Goal: Task Accomplishment & Management: Complete application form

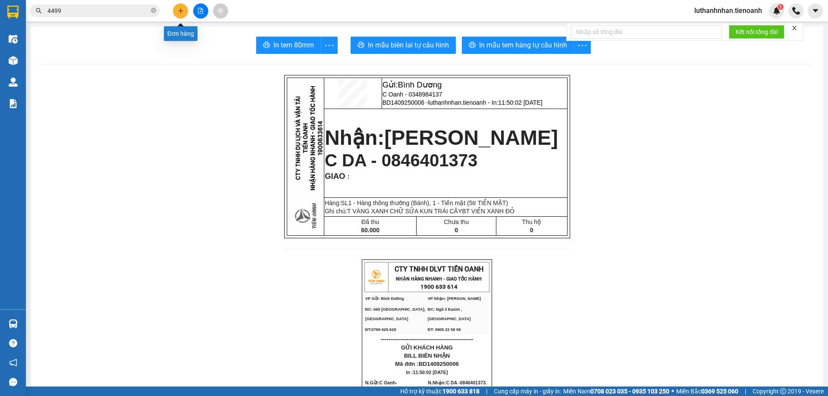
click at [176, 13] on button at bounding box center [180, 10] width 15 height 15
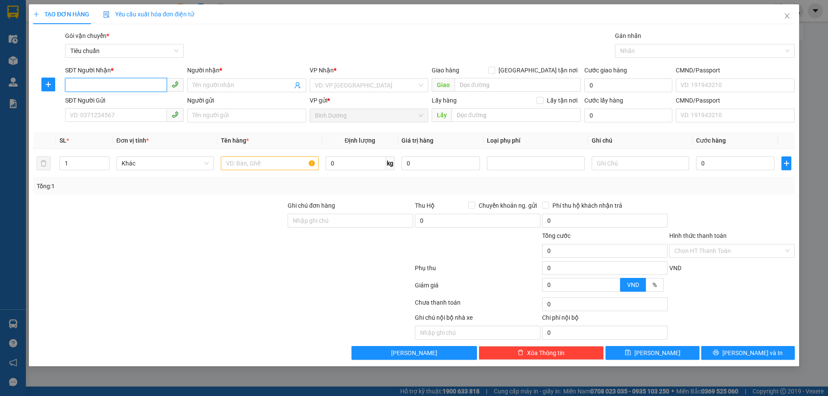
click at [135, 83] on input "SĐT Người Nhận *" at bounding box center [116, 85] width 102 height 14
click at [81, 84] on input "SĐT Người Nhận *" at bounding box center [116, 85] width 102 height 14
type input "0988977663"
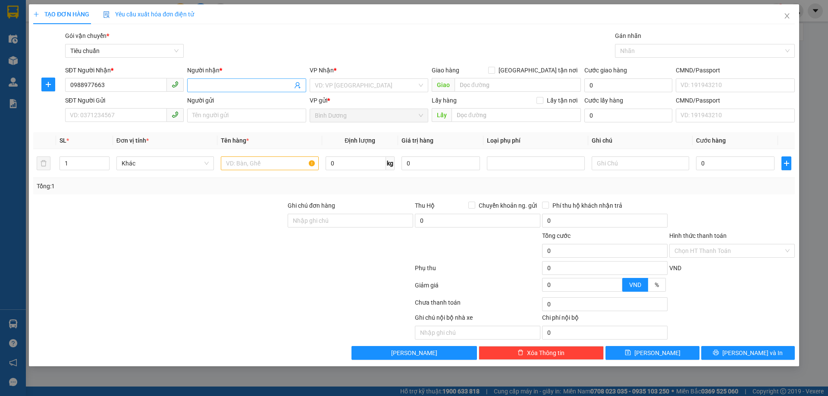
click at [223, 84] on input "Người nhận *" at bounding box center [242, 85] width 100 height 9
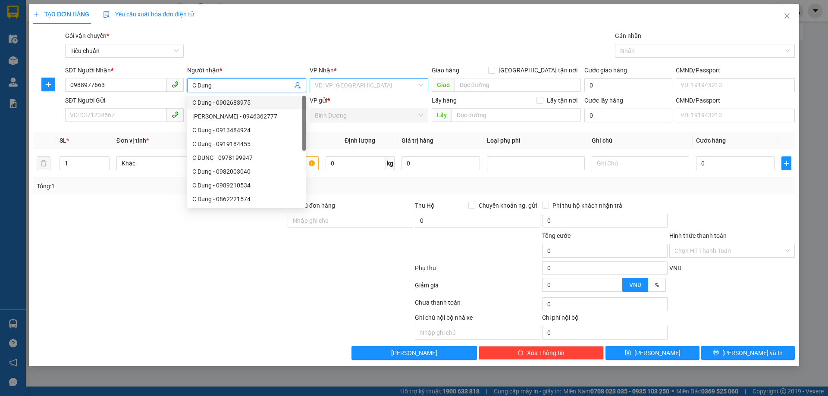
type input "C Dung"
click at [363, 86] on input "search" at bounding box center [366, 85] width 102 height 13
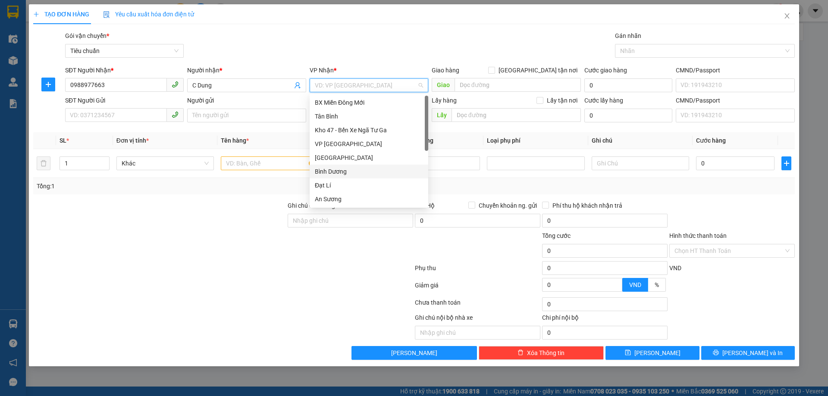
scroll to position [83, 0]
click at [336, 159] on div "[PERSON_NAME]" at bounding box center [369, 157] width 108 height 9
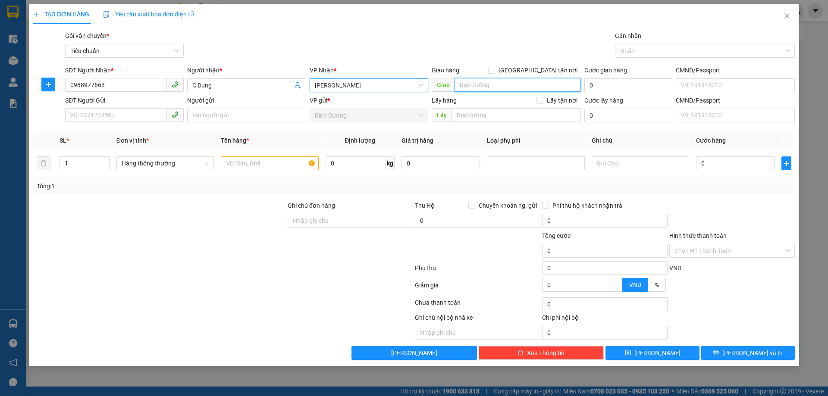
click at [470, 86] on input "search" at bounding box center [518, 85] width 126 height 14
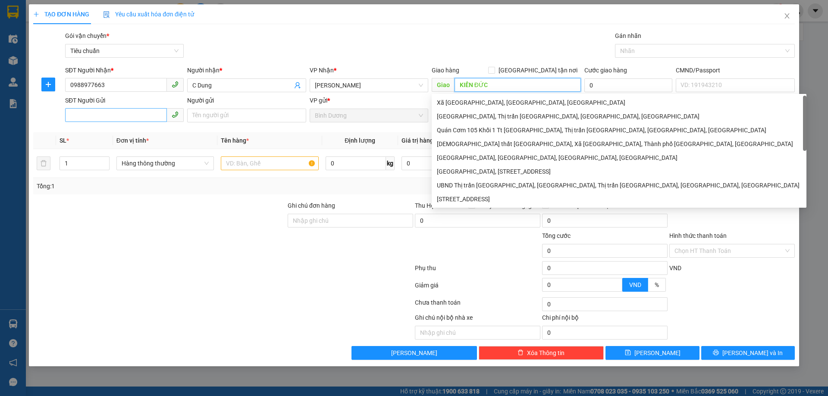
type input "KIẾN ĐỨC"
click at [124, 112] on input "SĐT Người Gửi" at bounding box center [116, 115] width 102 height 14
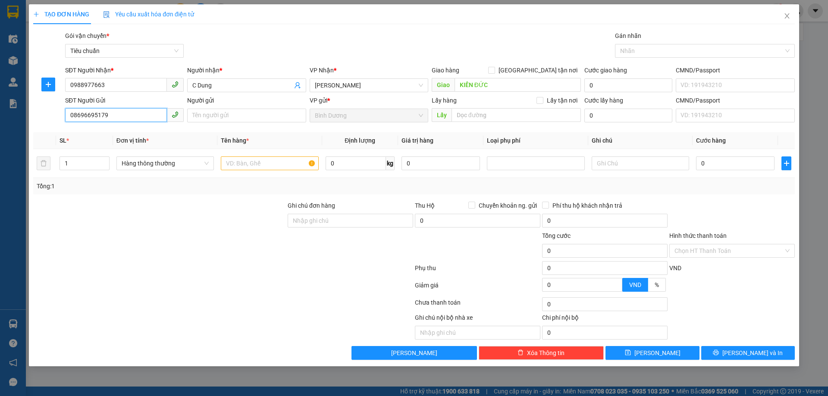
click at [87, 112] on input "08696695179" at bounding box center [116, 115] width 102 height 14
type input "0869695179"
click at [218, 119] on input "Người gửi" at bounding box center [246, 116] width 119 height 14
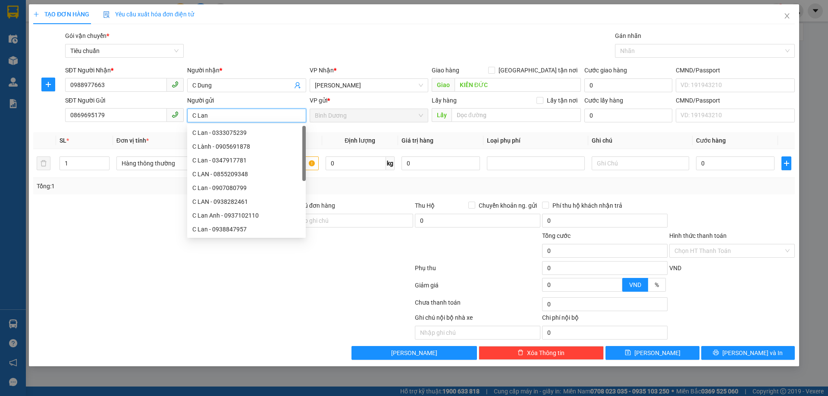
type input "C Lan"
click at [327, 293] on div at bounding box center [223, 287] width 382 height 17
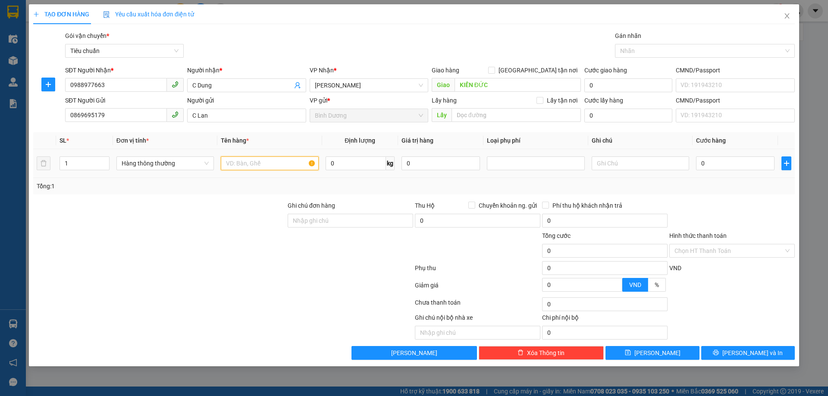
click at [265, 162] on input "text" at bounding box center [269, 164] width 97 height 14
type input "MÓC ÁO"
click at [263, 189] on div "Tổng: 1" at bounding box center [178, 186] width 283 height 9
type input "2"
click at [104, 160] on icon "up" at bounding box center [104, 161] width 3 height 3
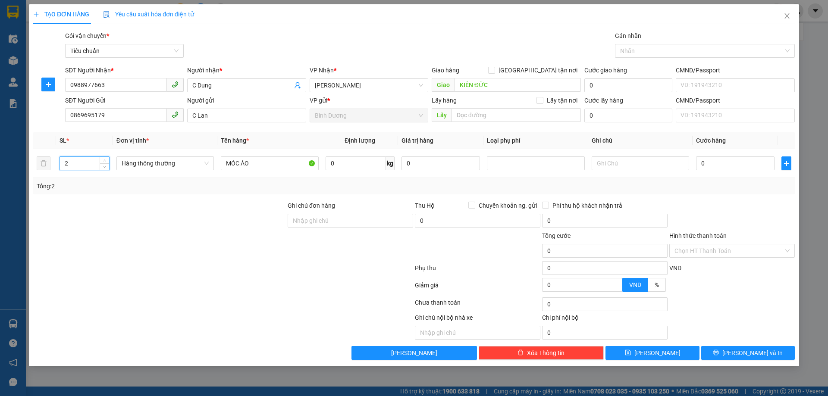
click at [296, 188] on div "Tổng: 2" at bounding box center [178, 186] width 283 height 9
click at [619, 167] on input "text" at bounding box center [640, 164] width 97 height 14
type input "T CHỮ ĐEN BKV + T BKV DC BỌC ĐEN"
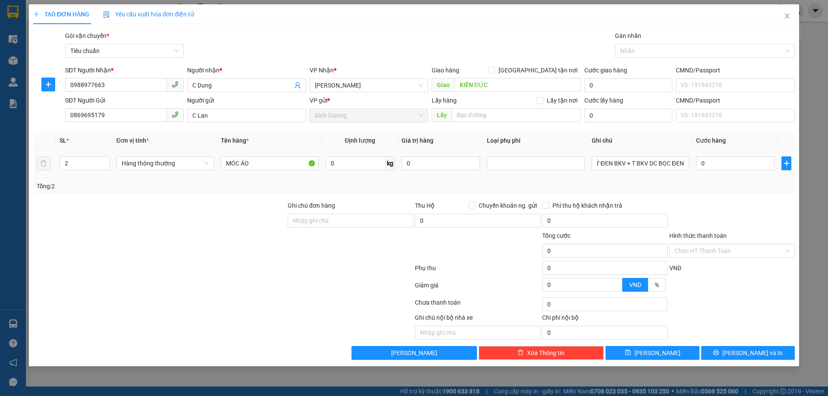
click at [719, 185] on div "Tổng: 2" at bounding box center [414, 186] width 755 height 9
click at [720, 158] on input "0" at bounding box center [735, 164] width 78 height 14
type input "1"
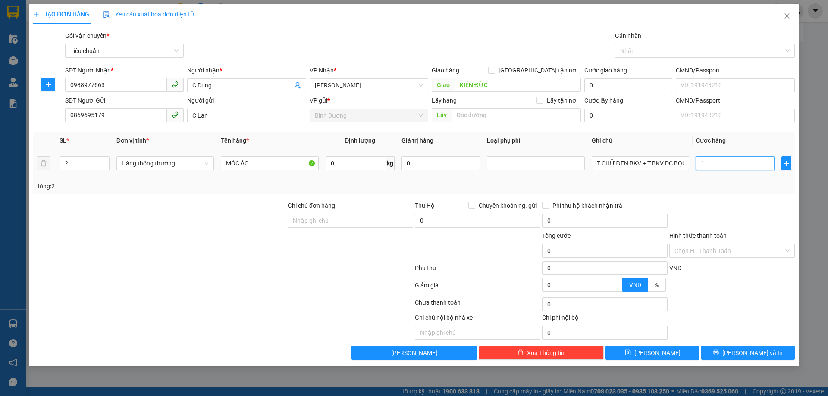
type input "1"
type input "10"
type input "100"
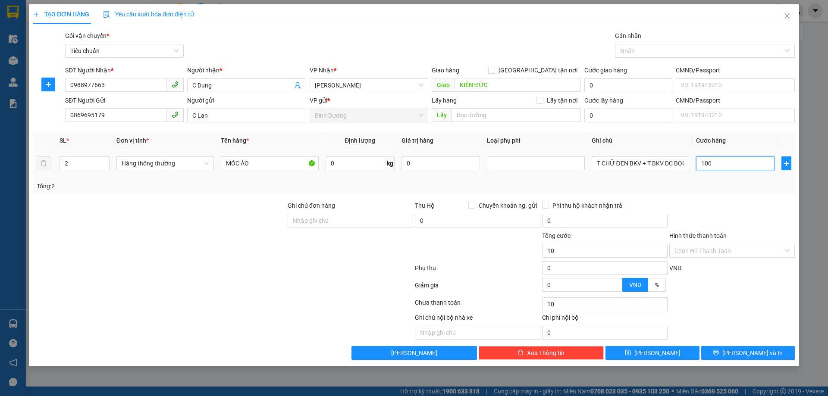
type input "100"
click at [529, 162] on div at bounding box center [535, 163] width 93 height 10
type input "100.000"
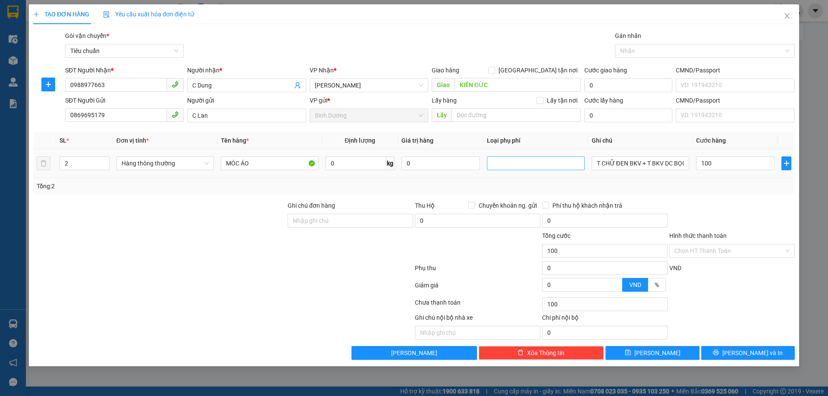
type input "100.000"
click at [532, 205] on div "Giao dọc đường" at bounding box center [535, 208] width 87 height 9
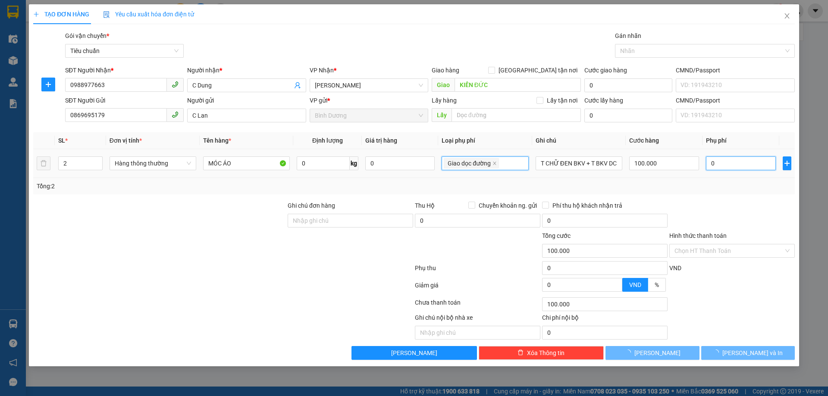
click at [720, 167] on input "0" at bounding box center [741, 164] width 70 height 14
type input "0"
type input "40.000"
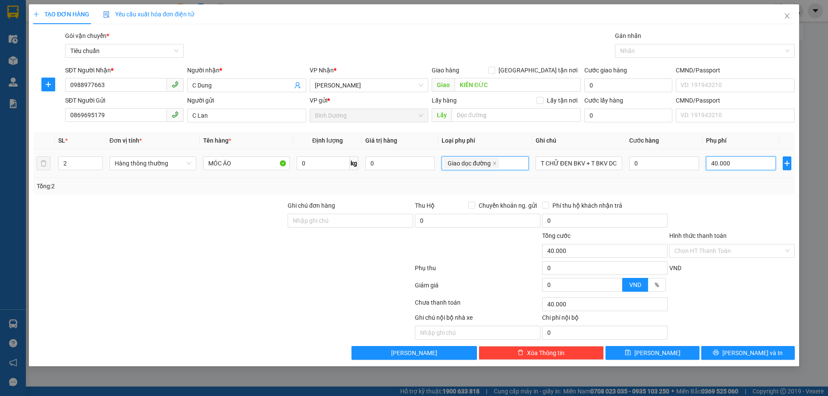
click at [723, 158] on input "40.000" at bounding box center [741, 164] width 70 height 14
click at [657, 166] on input "0" at bounding box center [664, 164] width 70 height 14
type input "1"
type input "40.001"
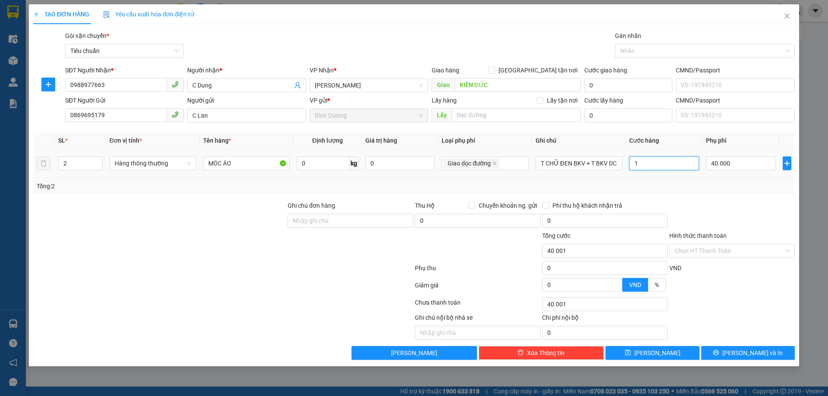
type input "10"
type input "40.010"
type input "100"
type input "40.100"
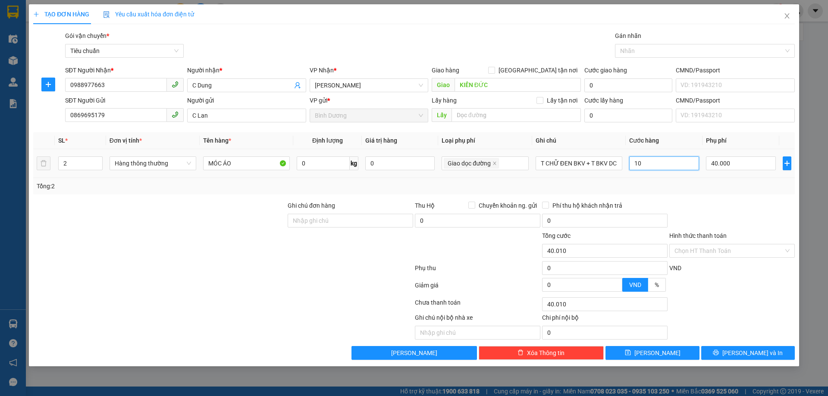
type input "40.100"
type input "100.000"
type input "140.000"
click at [690, 183] on div "Tổng: 2" at bounding box center [414, 186] width 755 height 9
click at [718, 251] on input "Hình thức thanh toán" at bounding box center [728, 251] width 109 height 13
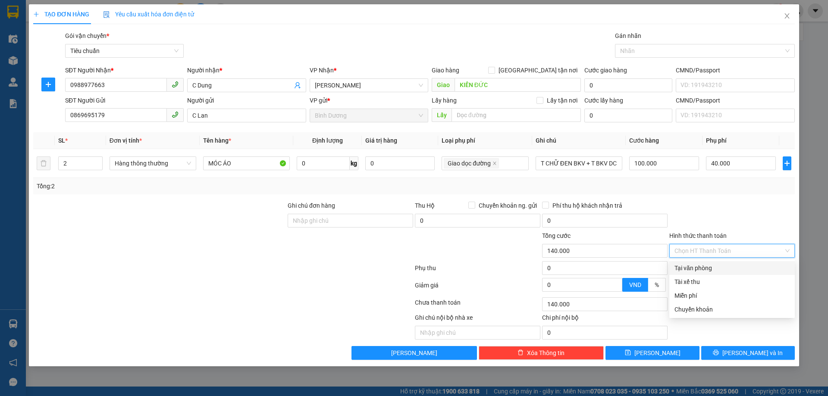
click at [711, 267] on div "Tại văn phòng" at bounding box center [731, 267] width 115 height 9
type input "0"
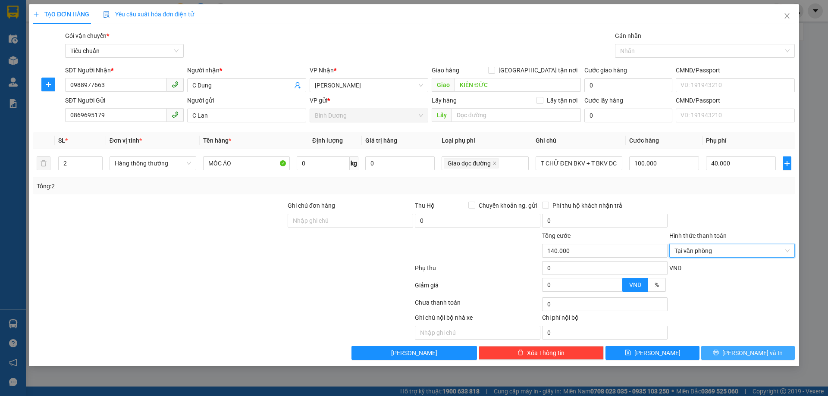
click at [743, 350] on span "[PERSON_NAME] và In" at bounding box center [752, 352] width 60 height 9
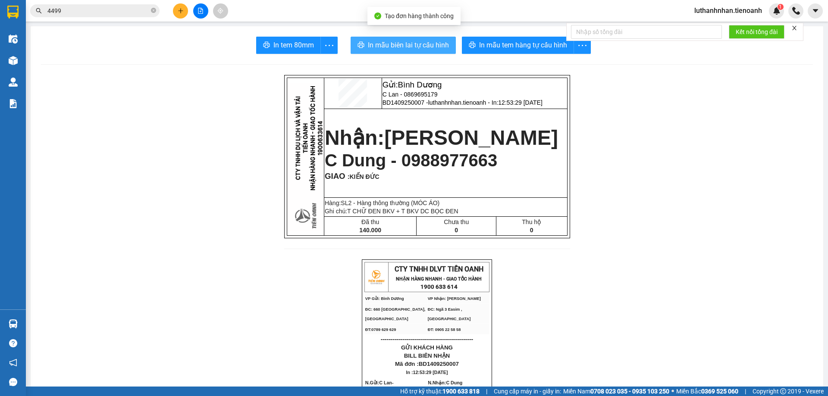
click at [425, 45] on span "In mẫu biên lai tự cấu hình" at bounding box center [408, 45] width 81 height 11
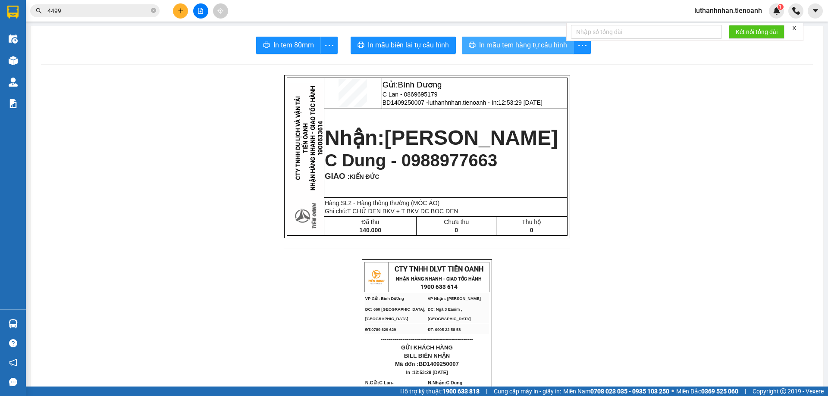
click at [513, 39] on button "In mẫu tem hàng tự cấu hình" at bounding box center [518, 45] width 112 height 17
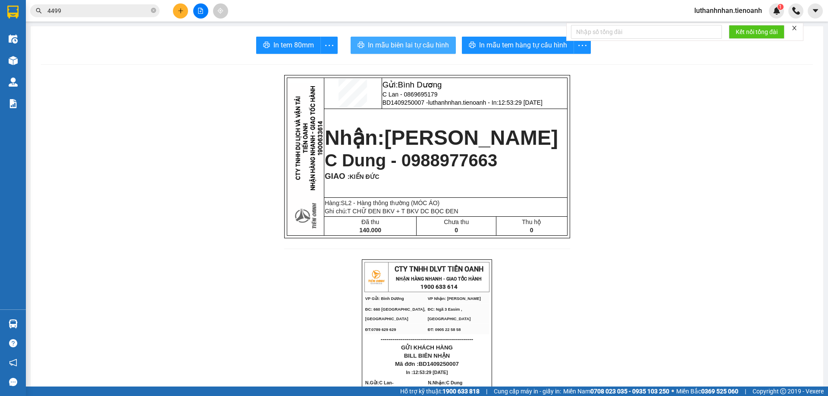
click at [416, 49] on span "In mẫu biên lai tự cấu hình" at bounding box center [408, 45] width 81 height 11
click at [178, 12] on icon "plus" at bounding box center [181, 11] width 6 height 6
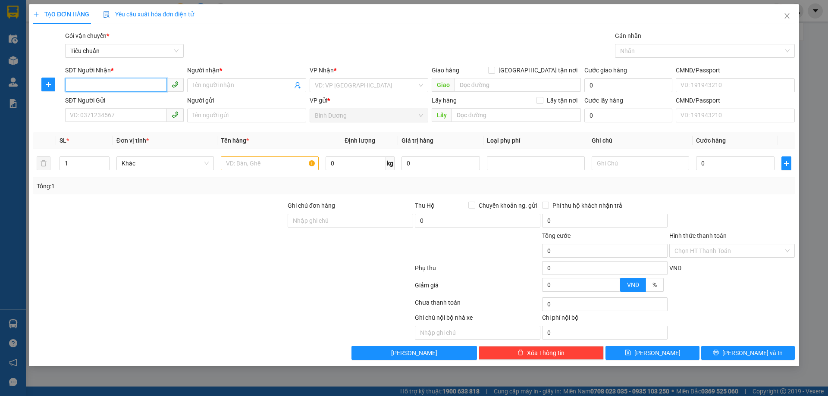
click at [135, 87] on input "SĐT Người Nhận *" at bounding box center [116, 85] width 102 height 14
type input "0935654111"
click at [134, 101] on div "0935654111 - A TRỰC" at bounding box center [124, 102] width 108 height 9
type input "A TRỰC"
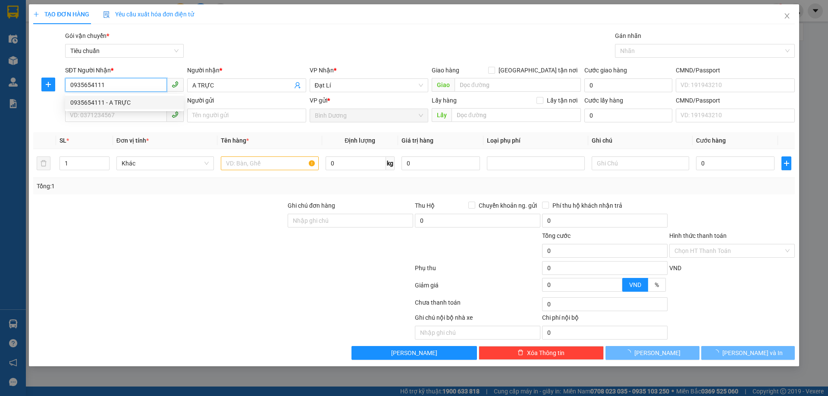
type input "30.000"
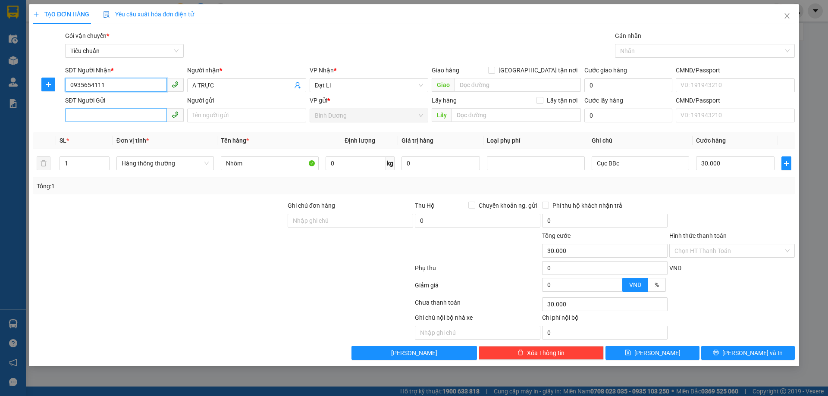
type input "0935654111"
click at [135, 114] on input "SĐT Người Gửi" at bounding box center [116, 115] width 102 height 14
click at [114, 115] on input "SĐT Người Gửi" at bounding box center [116, 115] width 102 height 14
type input "0917076039"
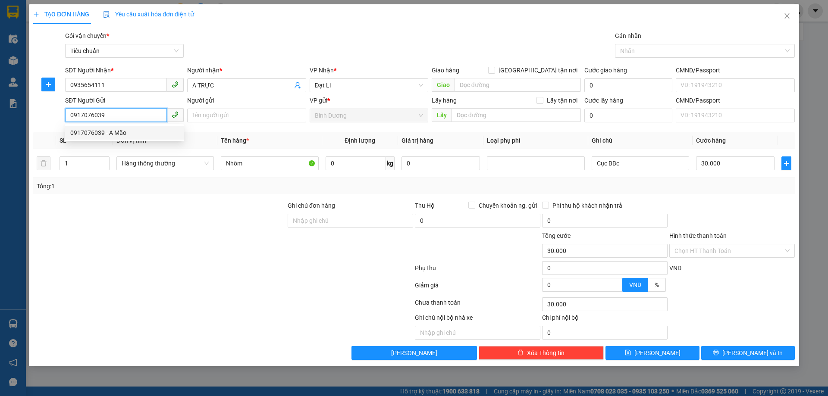
click at [114, 134] on div "0917076039 - A Mão" at bounding box center [124, 132] width 108 height 9
type input "A Mão"
type input "0917076039"
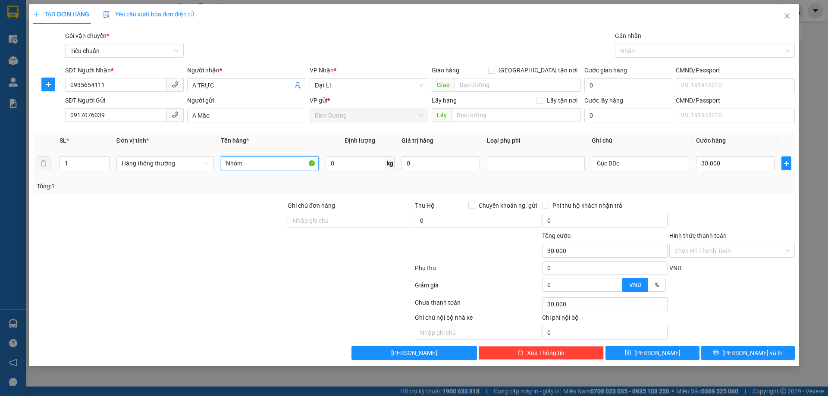
click at [246, 166] on input "Nhôm" at bounding box center [269, 164] width 97 height 14
click at [258, 165] on input "Nhôm" at bounding box center [269, 164] width 97 height 14
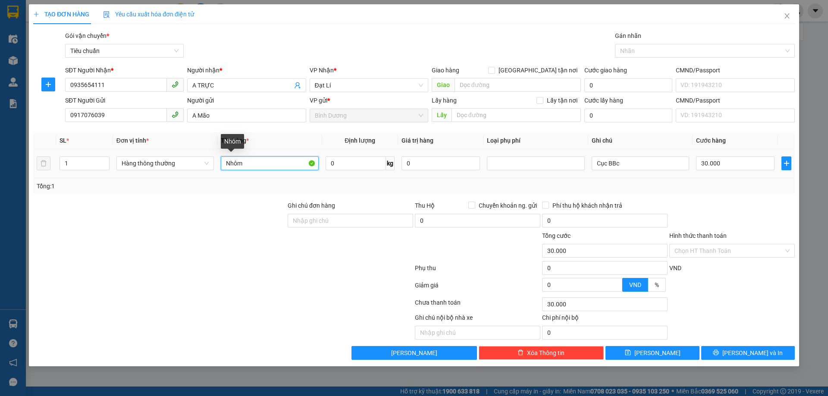
click at [258, 165] on input "Nhôm" at bounding box center [269, 164] width 97 height 14
type input "SẮT"
click at [336, 183] on div "Tổng: 1" at bounding box center [414, 186] width 755 height 9
click at [624, 161] on input "Cục BBc" at bounding box center [640, 164] width 97 height 14
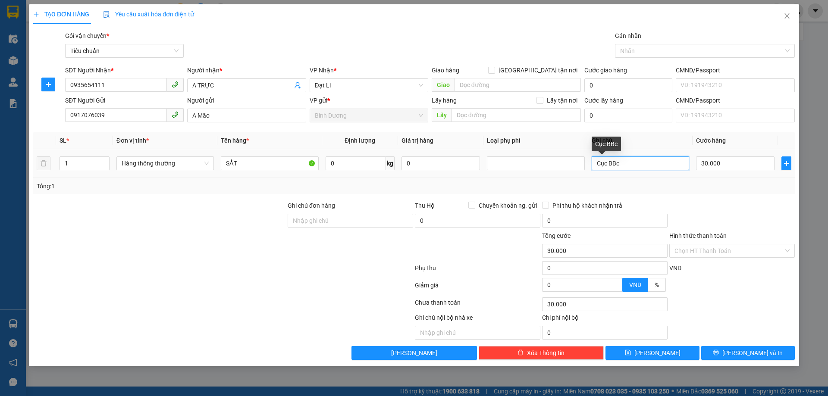
click at [624, 161] on input "Cục BBc" at bounding box center [640, 164] width 97 height 14
type input "12"
click at [71, 166] on input "1" at bounding box center [84, 163] width 49 height 13
type input "12"
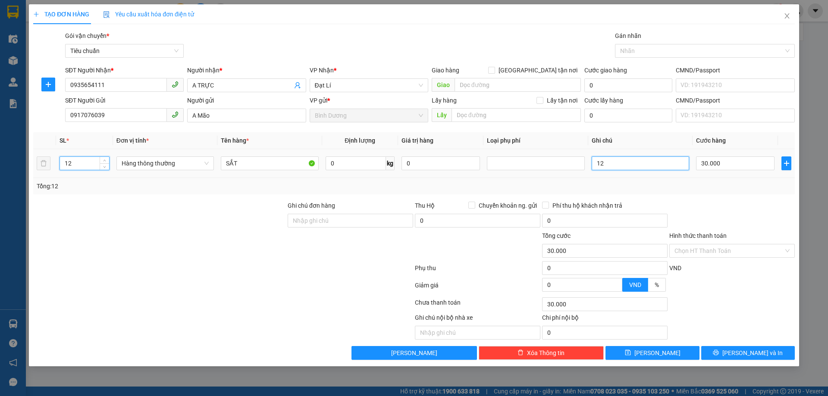
click at [627, 163] on input "12" at bounding box center [640, 164] width 97 height 14
type input "0"
type input "12 KIỆN BBC"
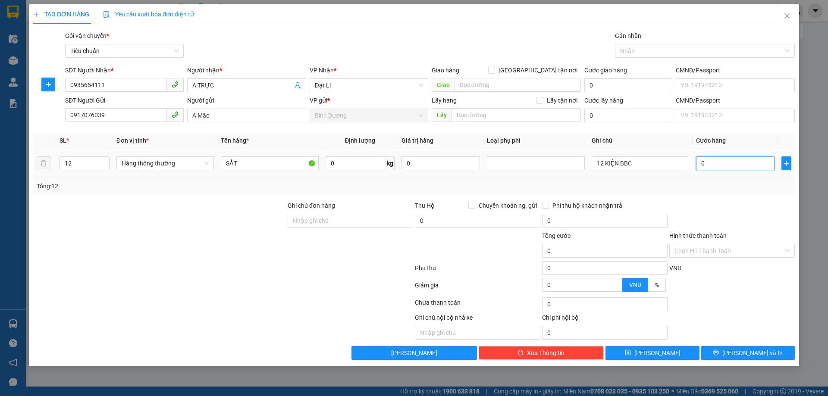
click at [706, 165] on input "0" at bounding box center [735, 164] width 78 height 14
click at [725, 163] on input "0" at bounding box center [735, 164] width 78 height 14
type input "4"
type input "04"
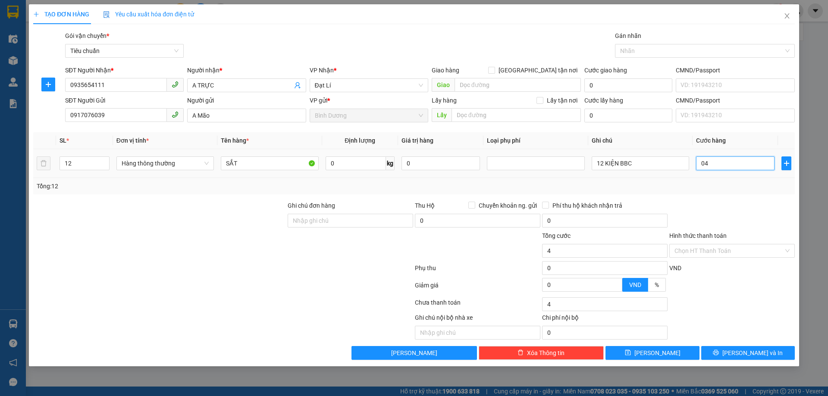
type input "48"
type input "048"
type input "480"
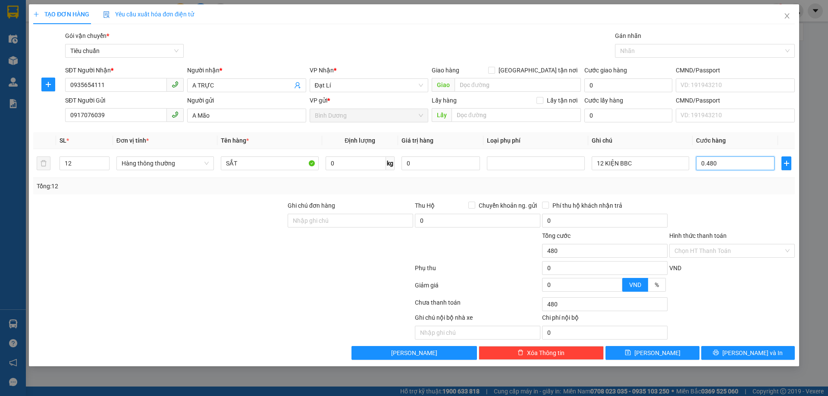
type input "0.480"
type input "480.000"
click at [724, 189] on div "Tổng: 12" at bounding box center [414, 186] width 755 height 9
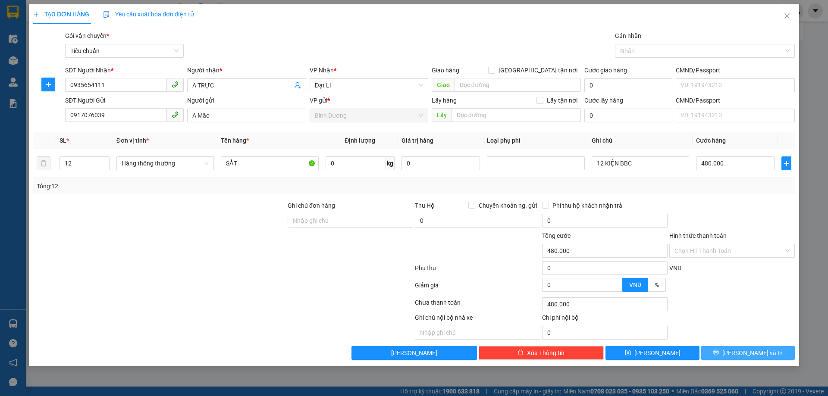
click at [738, 356] on button "[PERSON_NAME] và In" at bounding box center [748, 353] width 94 height 14
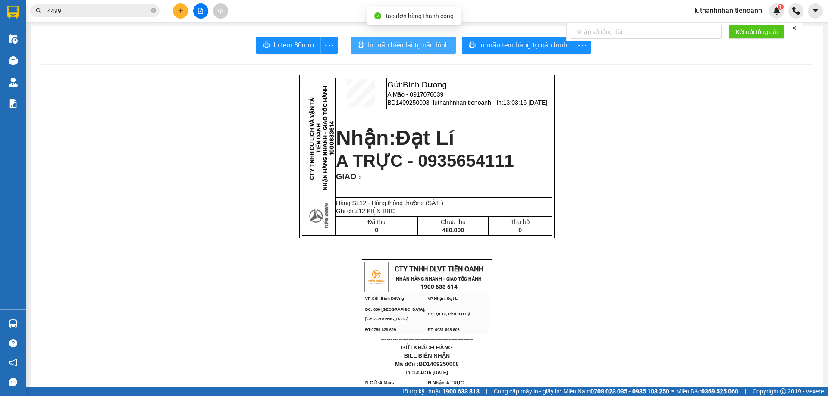
click at [385, 44] on span "In mẫu biên lai tự cấu hình" at bounding box center [408, 45] width 81 height 11
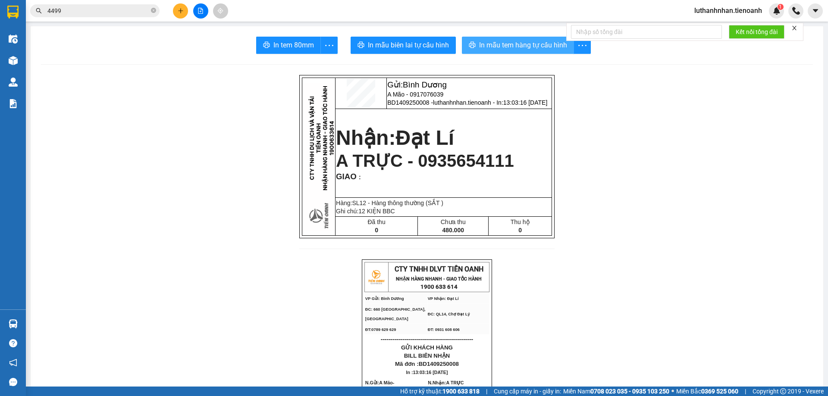
click at [539, 41] on span "In mẫu tem hàng tự cấu hình" at bounding box center [523, 45] width 88 height 11
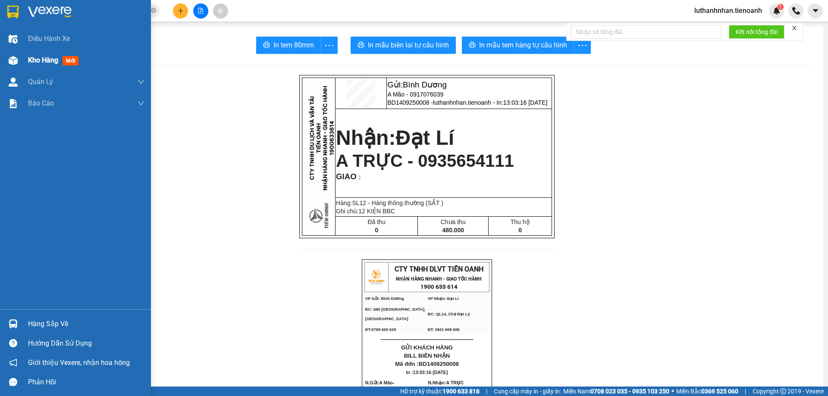
click at [38, 56] on span "Kho hàng" at bounding box center [43, 60] width 30 height 8
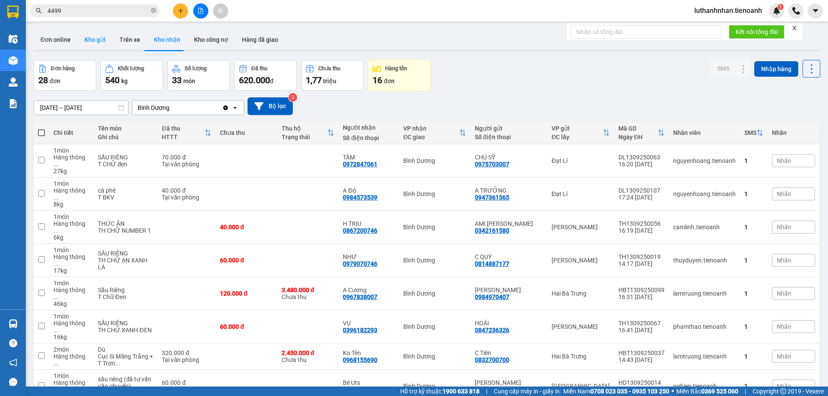
click at [86, 42] on button "Kho gửi" at bounding box center [95, 39] width 35 height 21
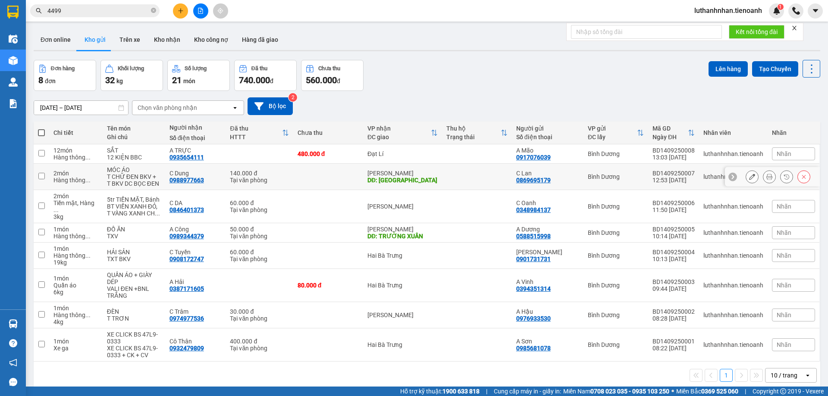
click at [398, 181] on div "DĐ: KIẾN ĐỨC" at bounding box center [402, 180] width 70 height 7
checkbox input "true"
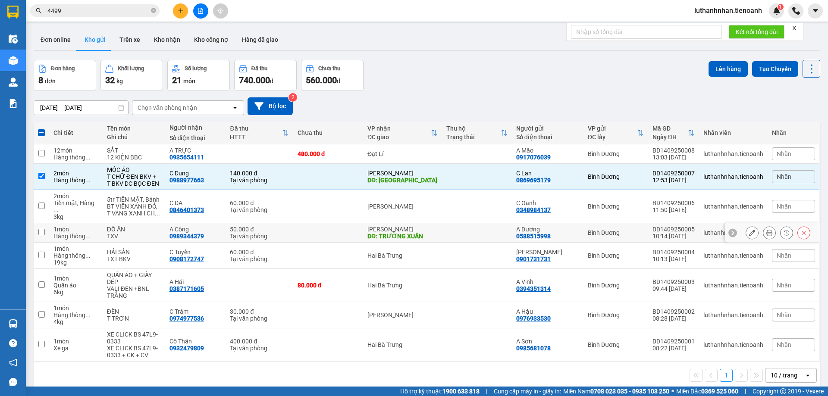
click at [406, 233] on div "DĐ: TRƯỜNG XUÂN" at bounding box center [402, 236] width 70 height 7
checkbox input "true"
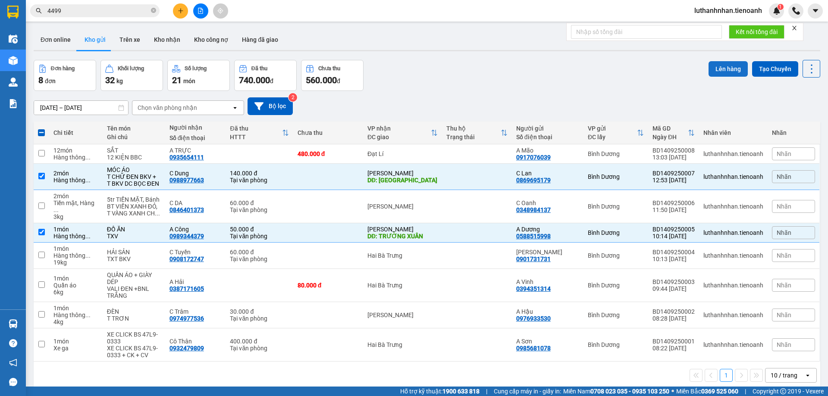
click at [726, 72] on button "Lên hàng" at bounding box center [728, 69] width 39 height 16
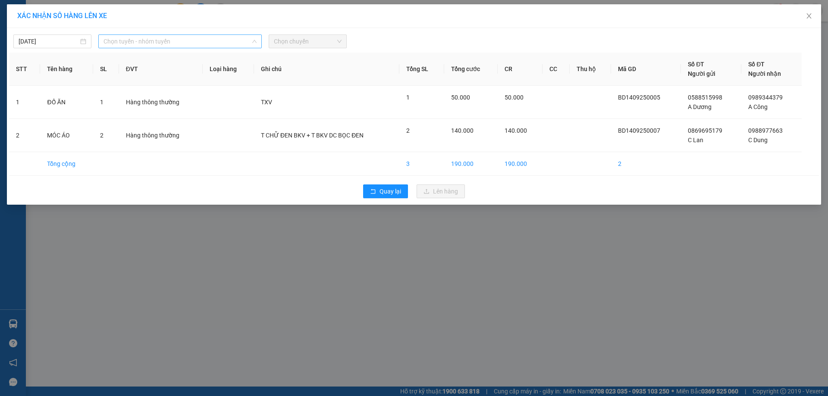
click at [208, 45] on span "Chọn tuyến - nhóm tuyến" at bounding box center [180, 41] width 153 height 13
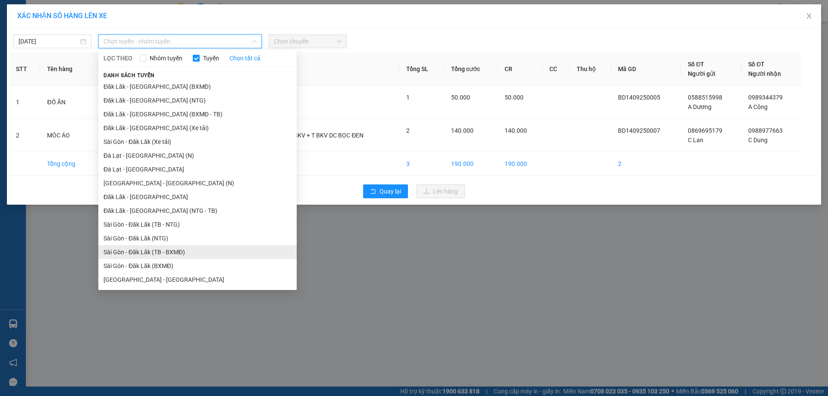
click at [169, 254] on li "Sài Gòn - Đăk Lăk (TB - BXMĐ)" at bounding box center [197, 252] width 198 height 14
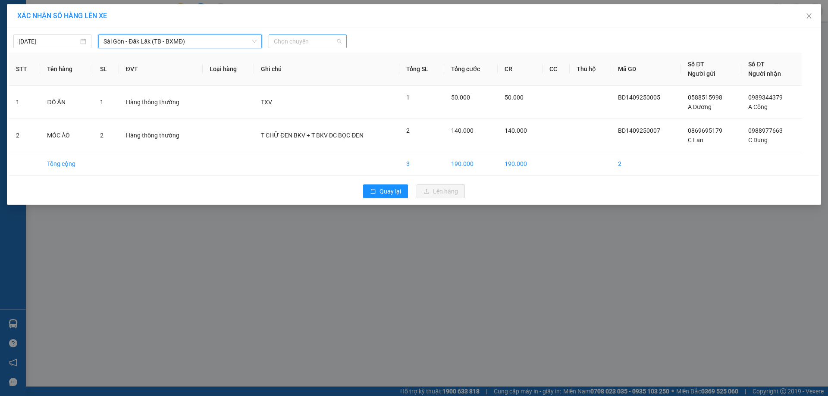
click at [315, 41] on span "Chọn chuyến" at bounding box center [308, 41] width 68 height 13
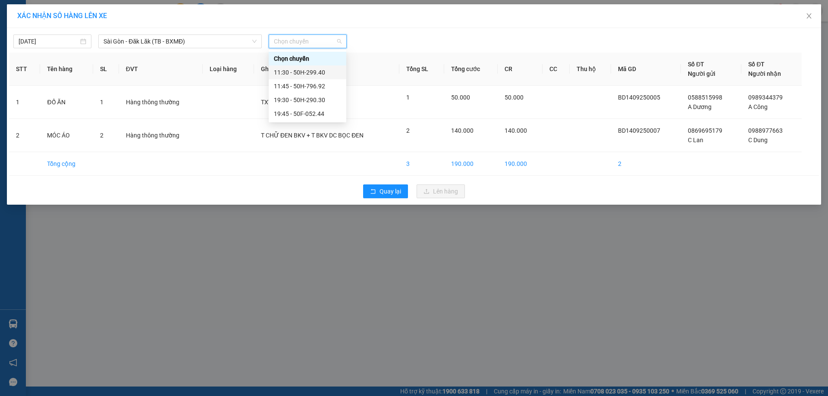
click at [317, 72] on div "11:30 - 50H-299.40" at bounding box center [307, 72] width 67 height 9
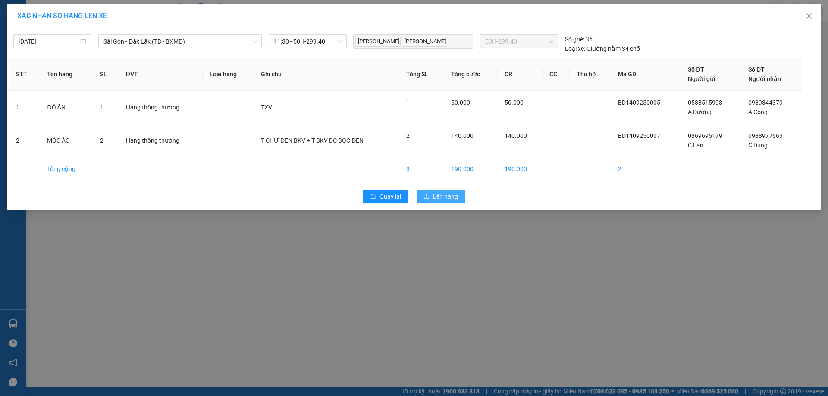
click at [438, 195] on span "Lên hàng" at bounding box center [445, 196] width 25 height 9
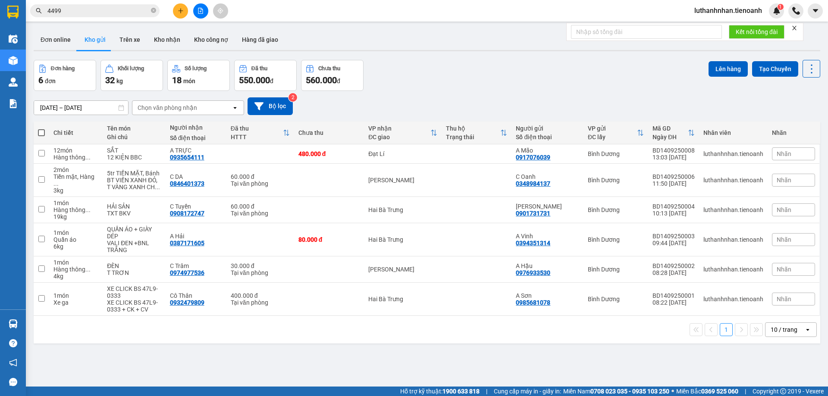
click at [100, 4] on div "Kết quả tìm kiếm ( 848 ) Bộ lọc Mã ĐH Trạng thái Món hàng Thu hộ Tổng cước Chưa…" at bounding box center [84, 10] width 168 height 15
click at [101, 5] on span "4499" at bounding box center [94, 10] width 129 height 13
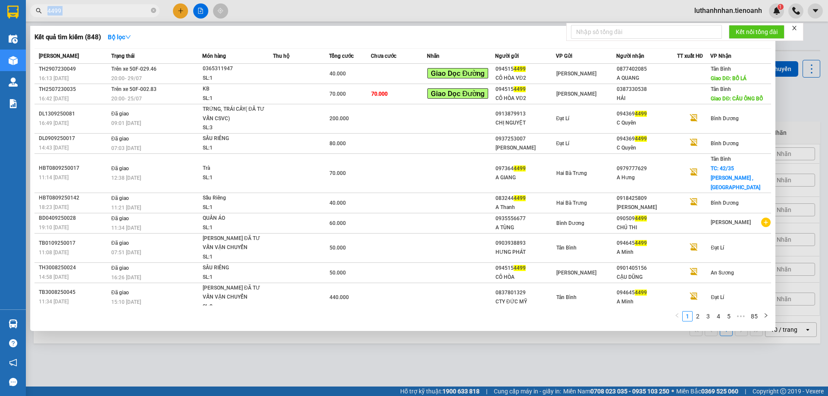
drag, startPoint x: 101, startPoint y: 5, endPoint x: 106, endPoint y: 8, distance: 5.6
click at [104, 7] on span "4499" at bounding box center [94, 10] width 129 height 13
click at [106, 8] on input "4499" at bounding box center [98, 10] width 102 height 9
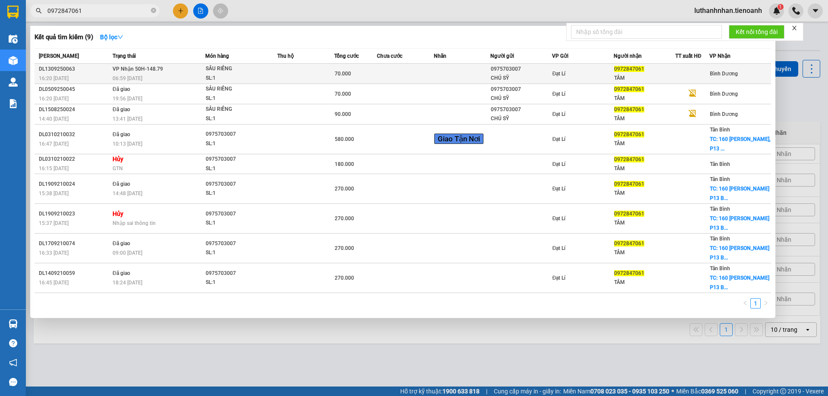
type input "0972847061"
click at [166, 72] on td "VP Nhận 50H-148.79 06:59 - 14/09" at bounding box center [157, 74] width 95 height 20
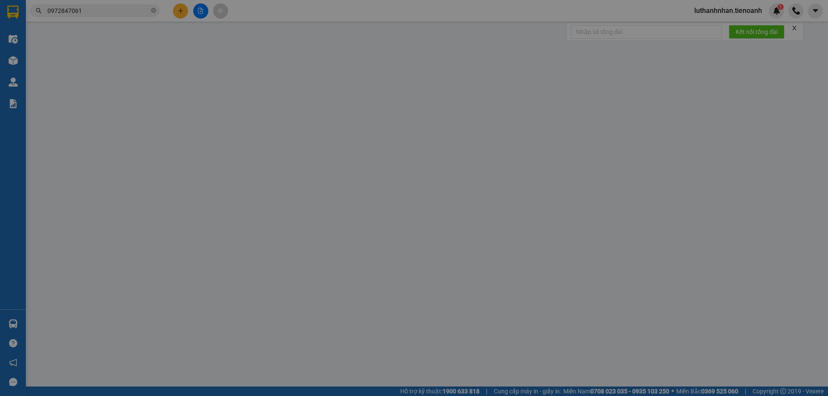
type input "0972847061"
type input "TÂM"
type input "0975703007"
type input "CHÚ SỸ"
type input "70.000"
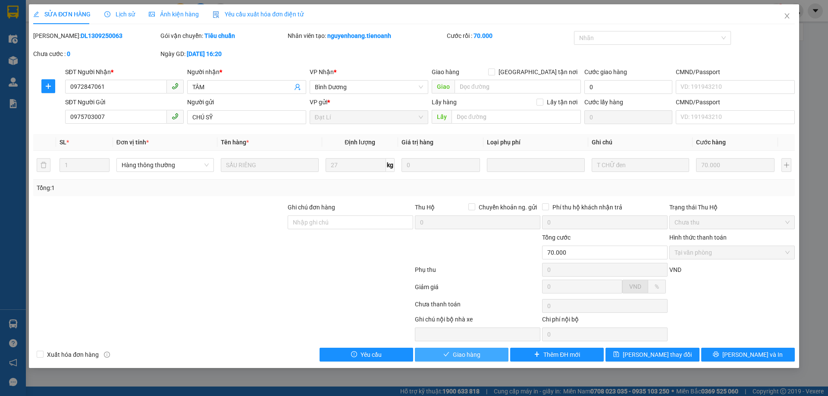
click at [481, 352] on button "Giao hàng" at bounding box center [462, 355] width 94 height 14
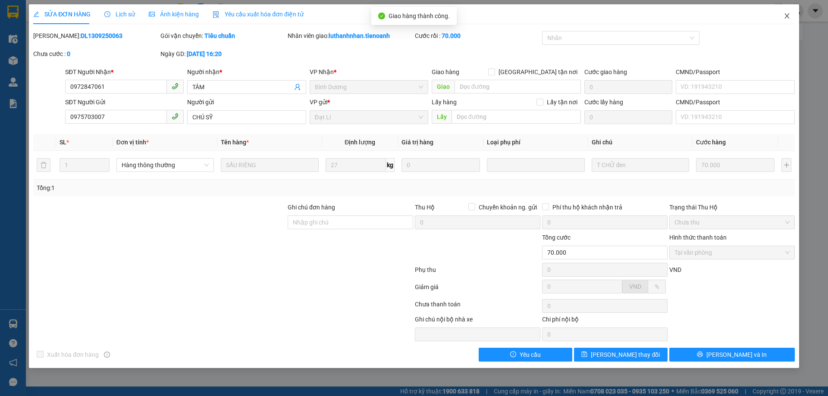
click at [788, 15] on icon "close" at bounding box center [786, 15] width 5 height 5
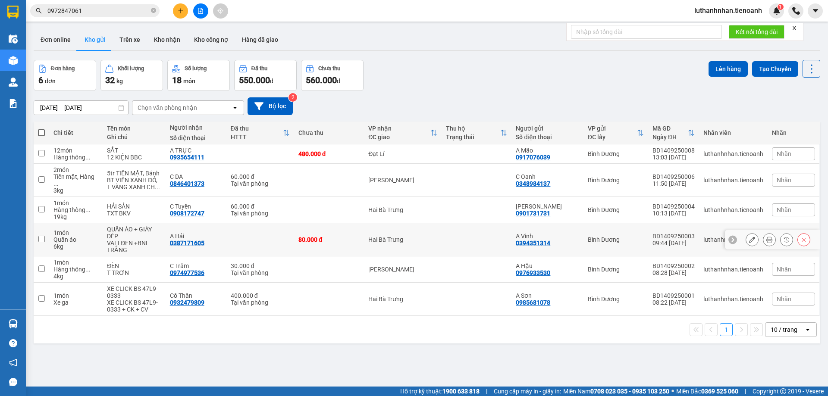
click at [294, 240] on td at bounding box center [260, 239] width 68 height 33
checkbox input "true"
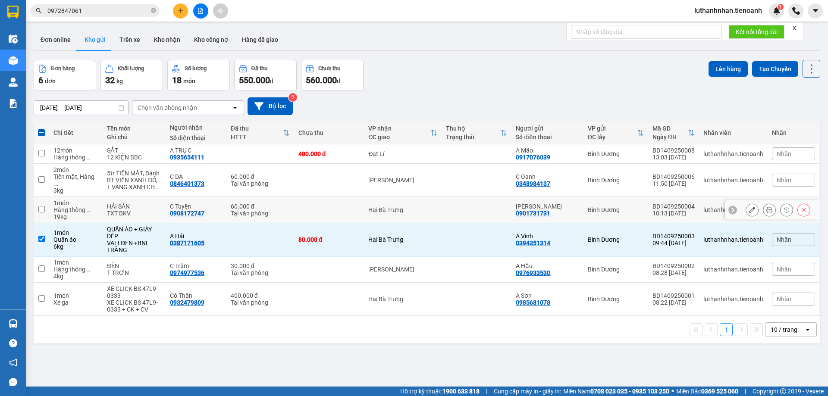
click at [306, 200] on td at bounding box center [329, 210] width 70 height 26
checkbox input "true"
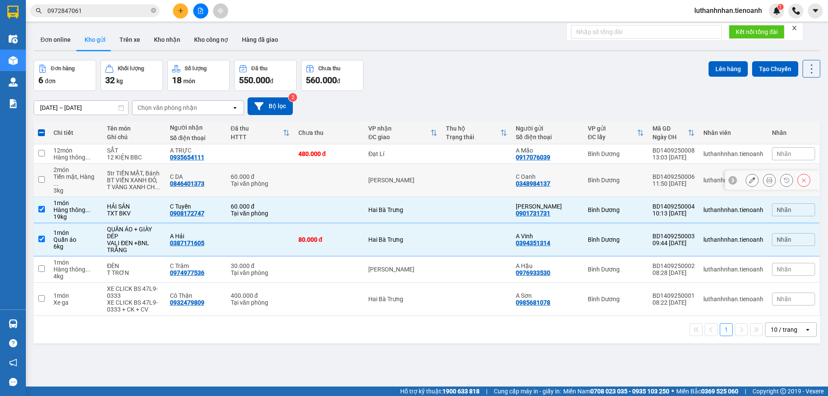
click at [341, 176] on td at bounding box center [329, 180] width 70 height 33
checkbox input "true"
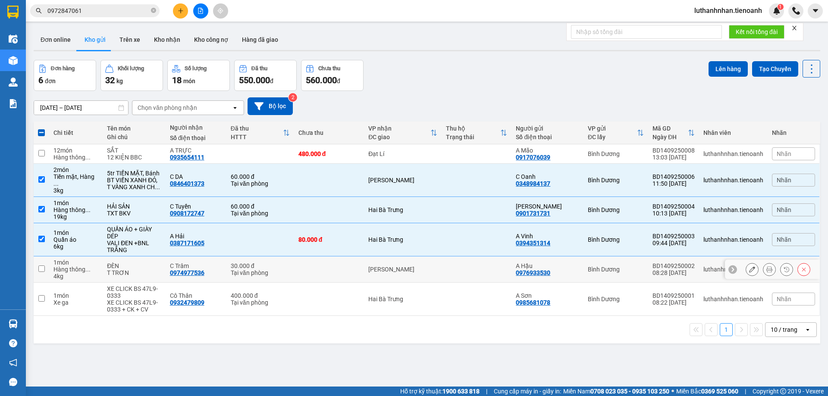
click at [350, 260] on td at bounding box center [329, 270] width 70 height 26
checkbox input "true"
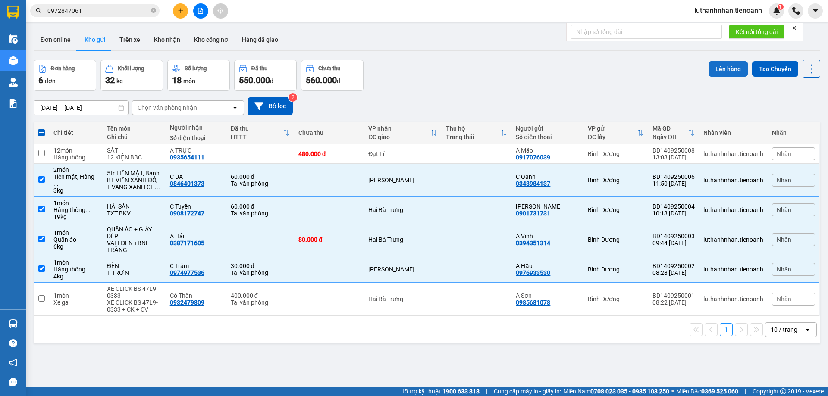
click at [727, 70] on button "Lên hàng" at bounding box center [728, 69] width 39 height 16
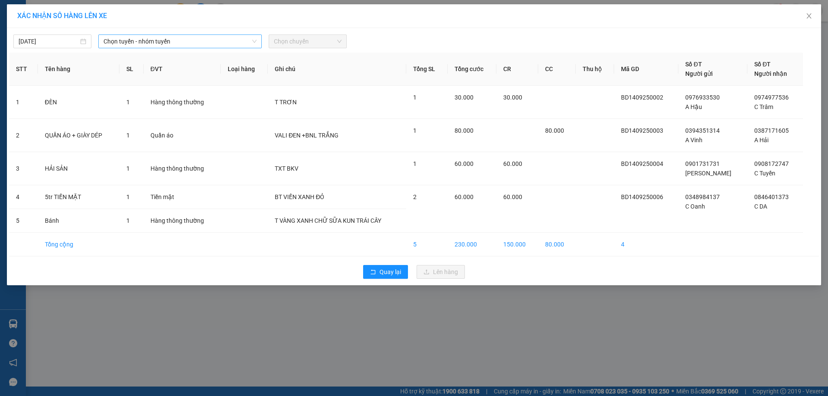
click at [187, 41] on span "Chọn tuyến - nhóm tuyến" at bounding box center [180, 41] width 153 height 13
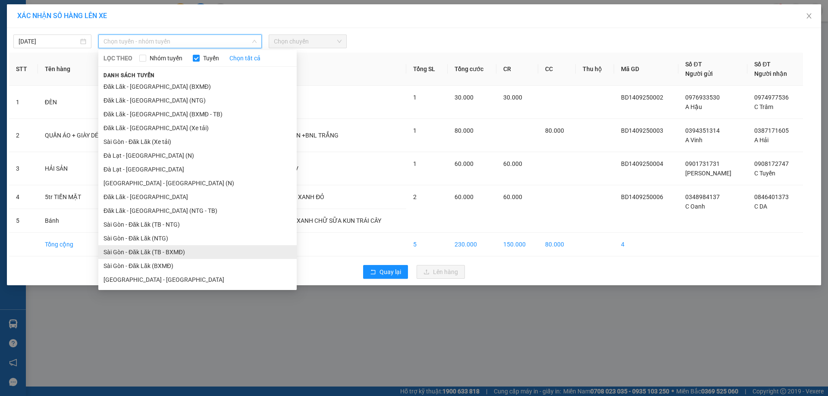
click at [182, 252] on li "Sài Gòn - Đăk Lăk (TB - BXMĐ)" at bounding box center [197, 252] width 198 height 14
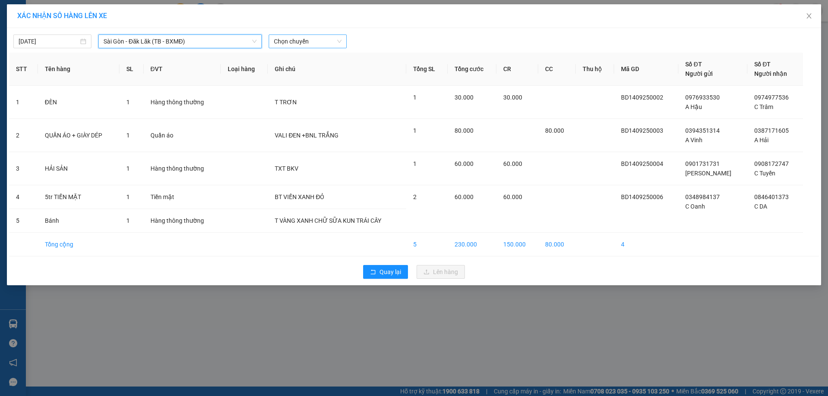
click at [316, 38] on span "Chọn chuyến" at bounding box center [308, 41] width 68 height 13
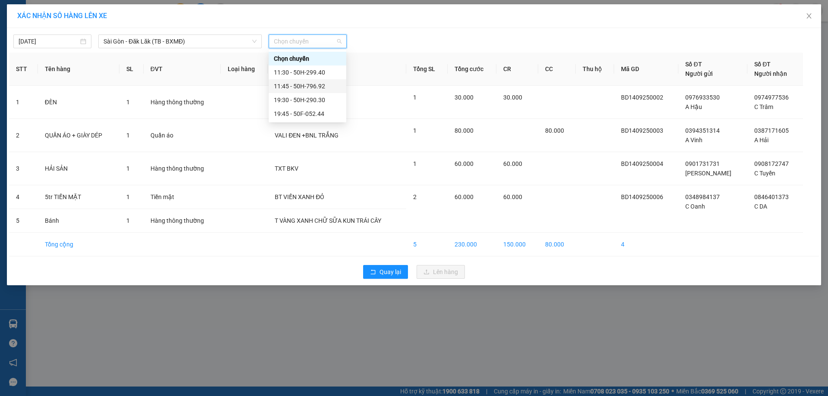
click at [323, 85] on div "11:45 - 50H-796.92" at bounding box center [307, 86] width 67 height 9
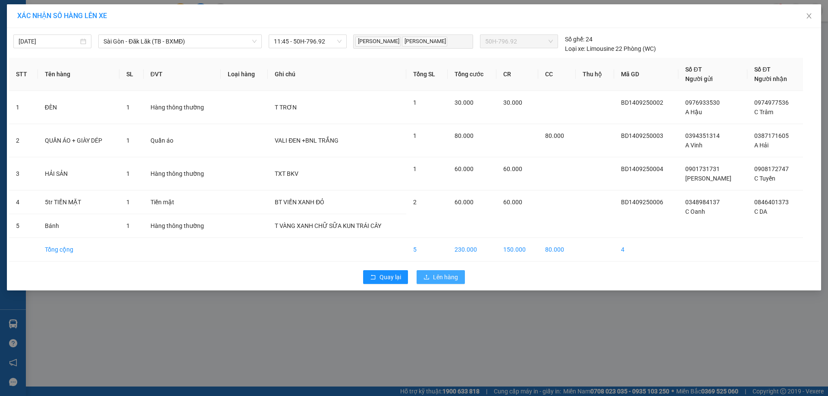
click at [448, 278] on span "Lên hàng" at bounding box center [445, 277] width 25 height 9
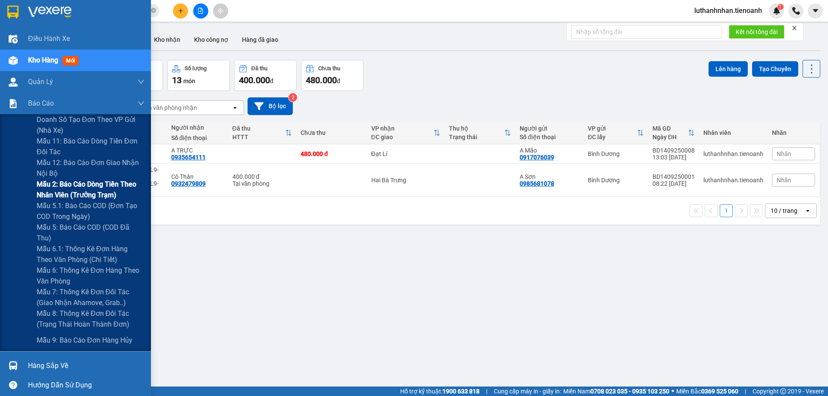
click at [96, 194] on span "Mẫu 2: Báo cáo dòng tiền theo nhân viên (Trưởng Trạm)" at bounding box center [91, 190] width 108 height 22
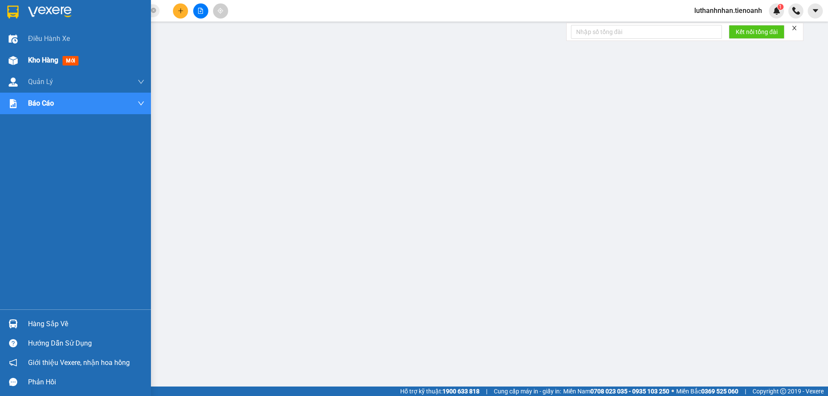
click at [20, 63] on div at bounding box center [13, 60] width 15 height 15
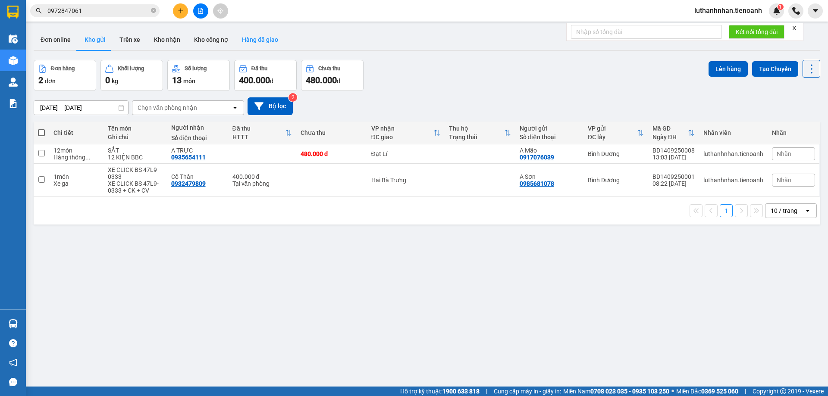
click at [263, 39] on button "Hàng đã giao" at bounding box center [260, 39] width 50 height 21
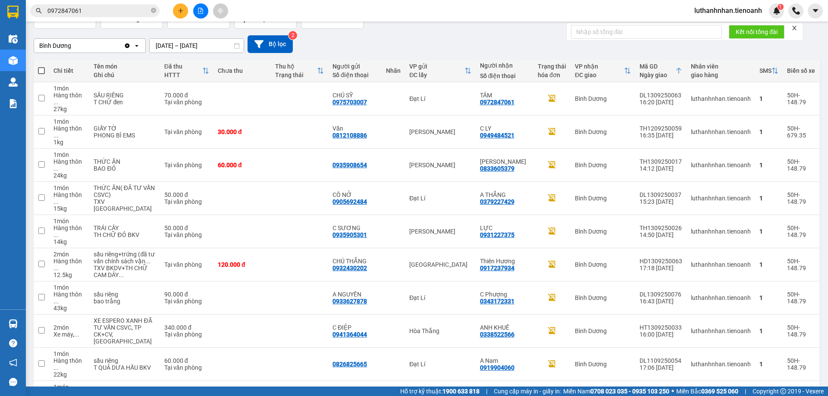
scroll to position [77, 0]
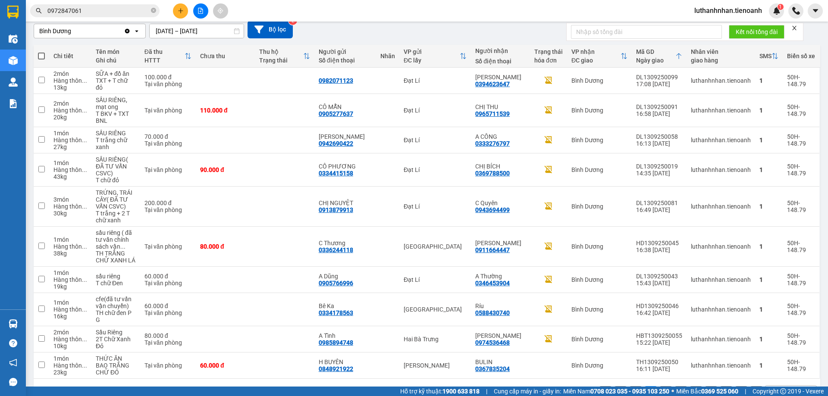
click at [659, 386] on button "3" at bounding box center [665, 392] width 13 height 13
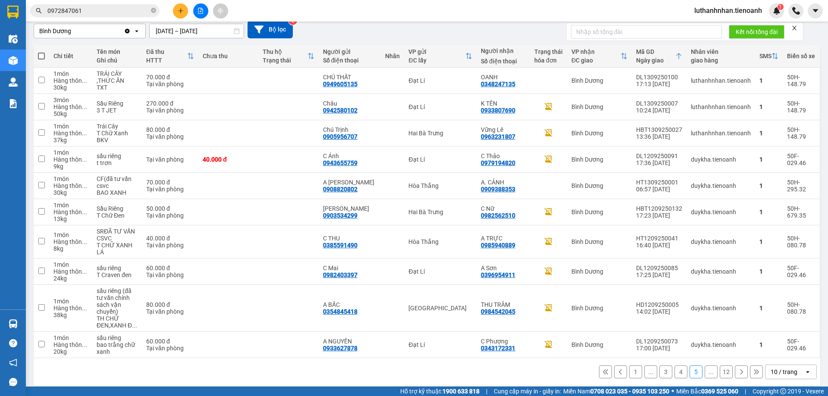
click at [661, 366] on button "3" at bounding box center [665, 372] width 13 height 13
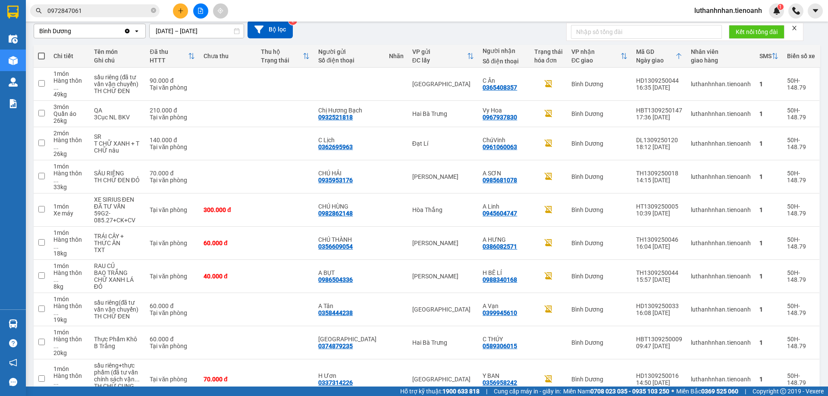
scroll to position [0, 0]
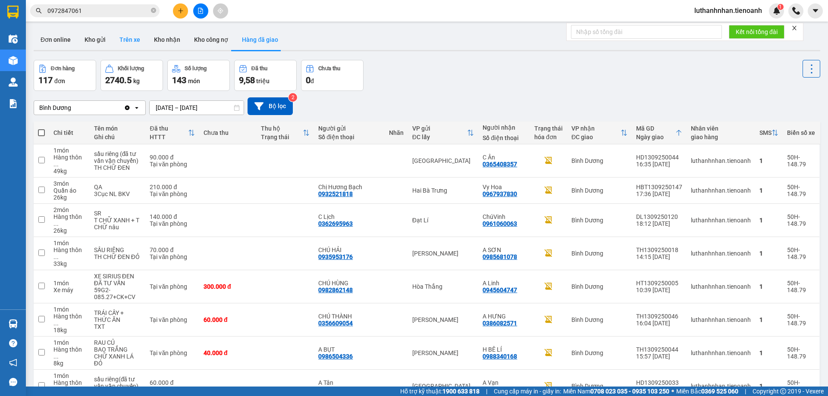
click at [128, 43] on button "Trên xe" at bounding box center [130, 39] width 35 height 21
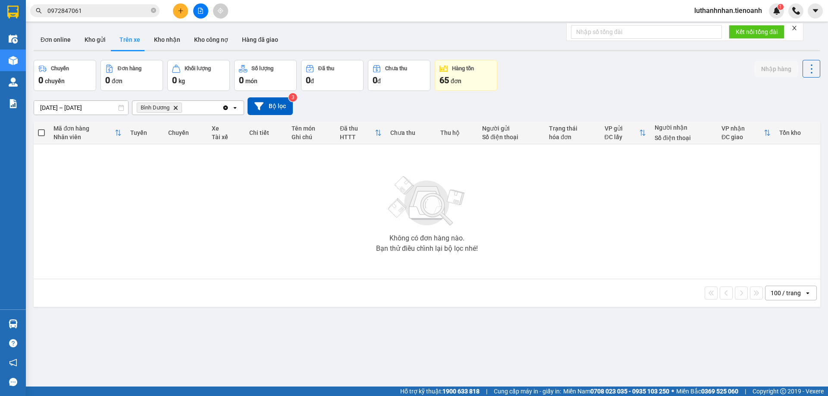
click at [175, 107] on icon "Delete" at bounding box center [175, 107] width 5 height 5
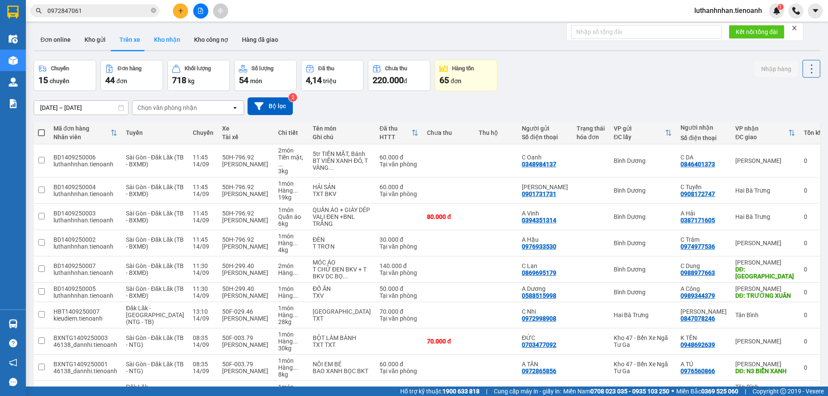
click at [169, 40] on button "Kho nhận" at bounding box center [167, 39] width 40 height 21
type input "[DATE] – [DATE]"
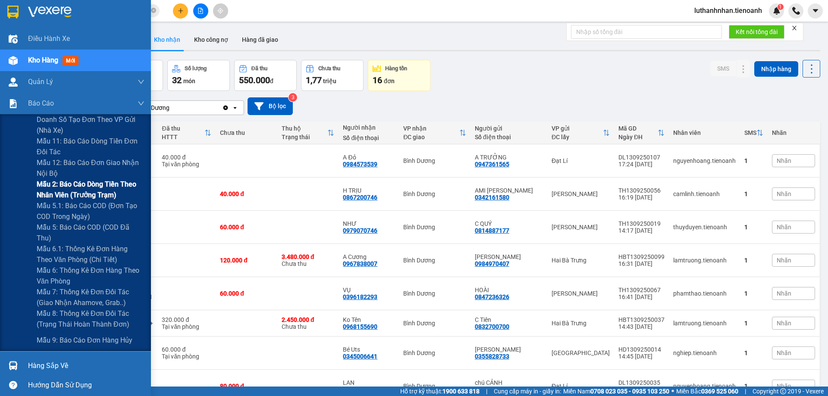
click at [79, 188] on span "Mẫu 2: Báo cáo dòng tiền theo nhân viên (Trưởng Trạm)" at bounding box center [91, 190] width 108 height 22
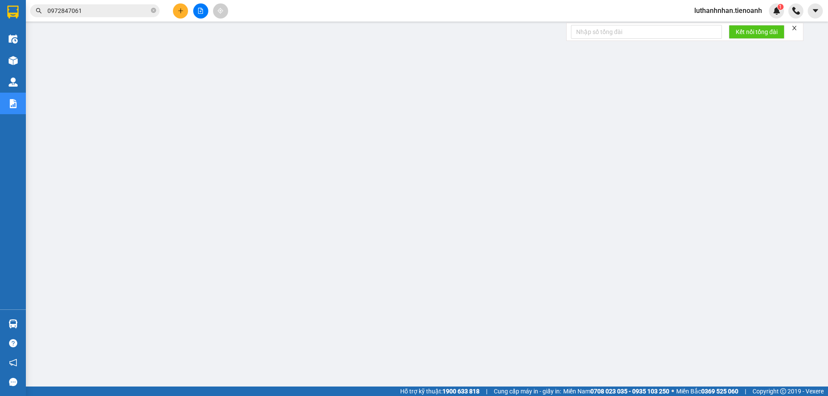
click at [752, 13] on span "luthanhnhan.tienoanh" at bounding box center [728, 10] width 82 height 11
click at [723, 28] on span "Đăng xuất" at bounding box center [732, 26] width 64 height 9
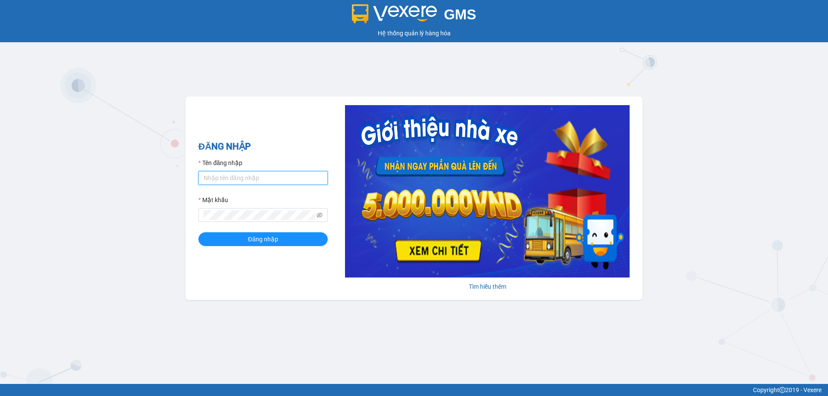
click at [232, 176] on input "Tên đăng nhập" at bounding box center [262, 178] width 129 height 14
type input "duykha.tienoanh"
click at [242, 210] on span at bounding box center [262, 215] width 129 height 14
click at [198, 232] on button "Đăng nhập" at bounding box center [262, 239] width 129 height 14
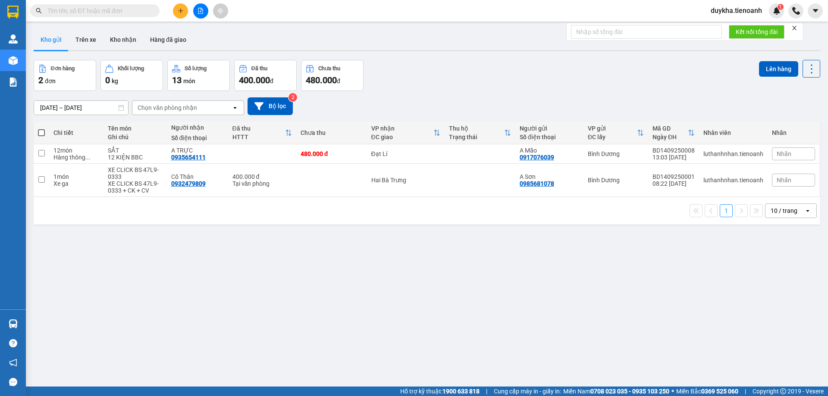
click at [143, 3] on div "Kết quả tìm kiếm ( 0 ) Bộ lọc No Data duykha.tienoanh 1" at bounding box center [414, 11] width 828 height 22
click at [140, 9] on input "text" at bounding box center [98, 10] width 102 height 9
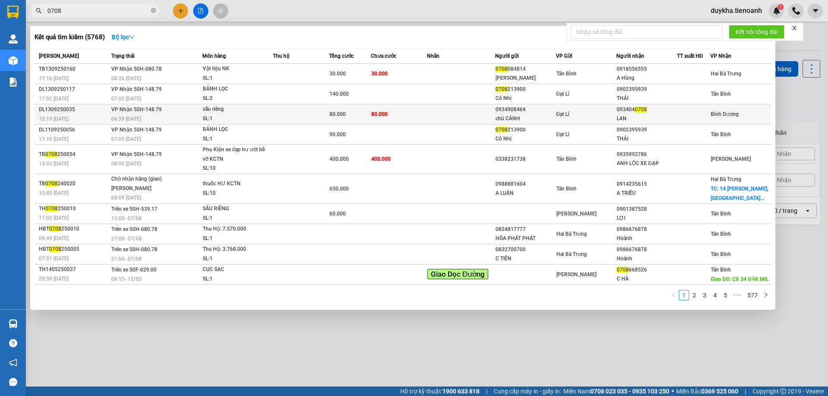
type input "0708"
click at [317, 110] on td at bounding box center [301, 114] width 56 height 20
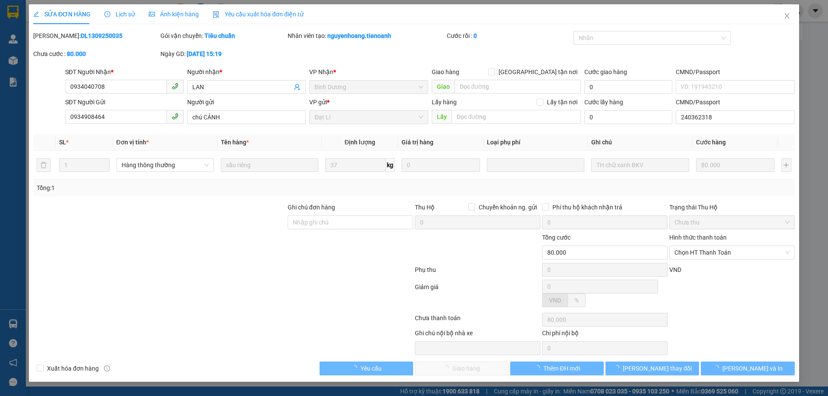
type input "0934040708"
type input "LAN"
type input "0934908464"
type input "chú CẢNH"
type input "240362318"
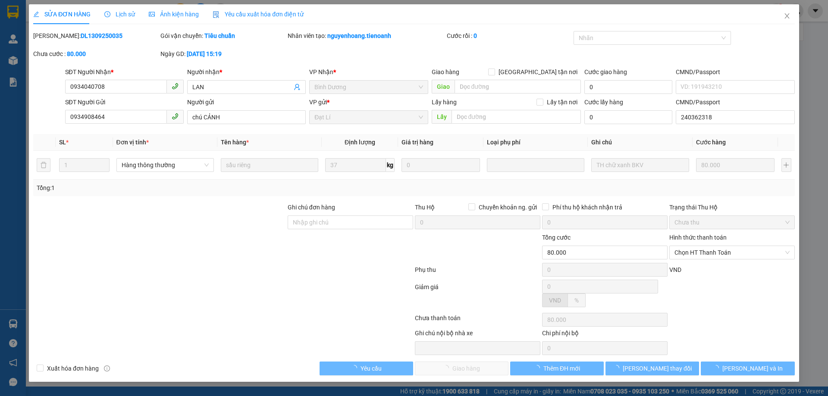
type input "80.000"
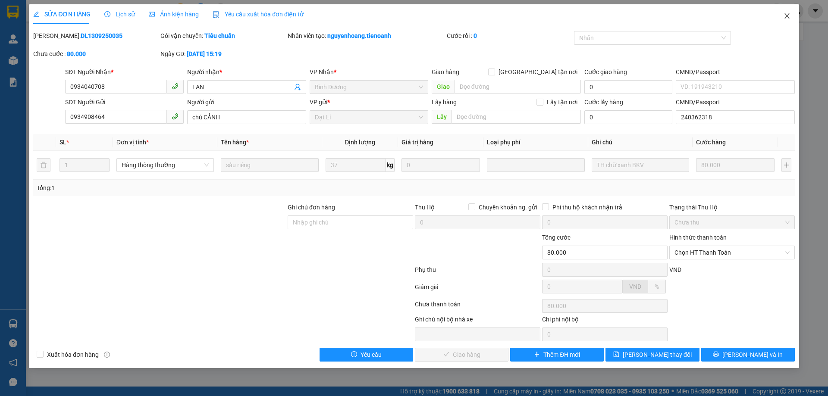
click at [793, 20] on span "Close" at bounding box center [787, 16] width 24 height 24
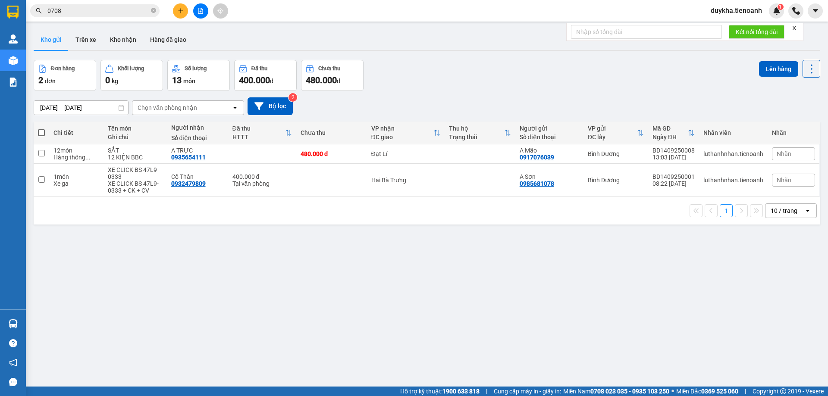
click at [501, 71] on div "Đơn hàng 2 đơn Khối lượng 0 kg Số lượng 13 món Đã thu 400.000 đ Chưa thu 480.00…" at bounding box center [427, 75] width 787 height 31
click at [128, 47] on button "Kho nhận" at bounding box center [123, 39] width 40 height 21
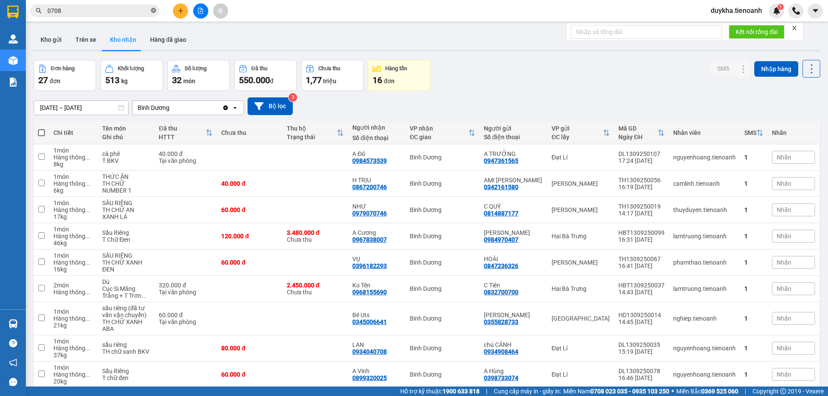
click at [153, 10] on icon "close-circle" at bounding box center [153, 10] width 5 height 5
click at [126, 13] on input "text" at bounding box center [98, 10] width 102 height 9
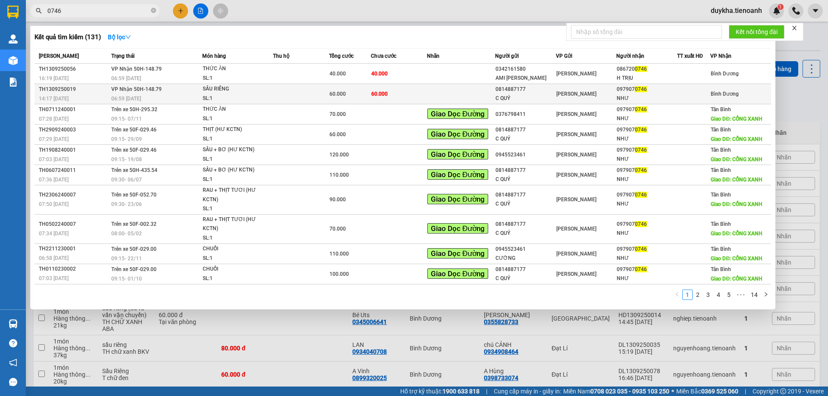
type input "0746"
click at [301, 95] on td at bounding box center [301, 94] width 56 height 20
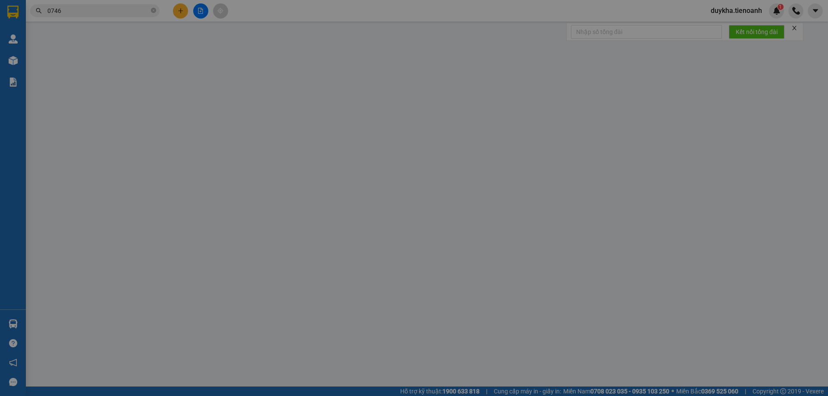
type input "0979070746"
type input "NHƯ"
type input "0814887177"
type input "C QUÝ"
type input "60.000"
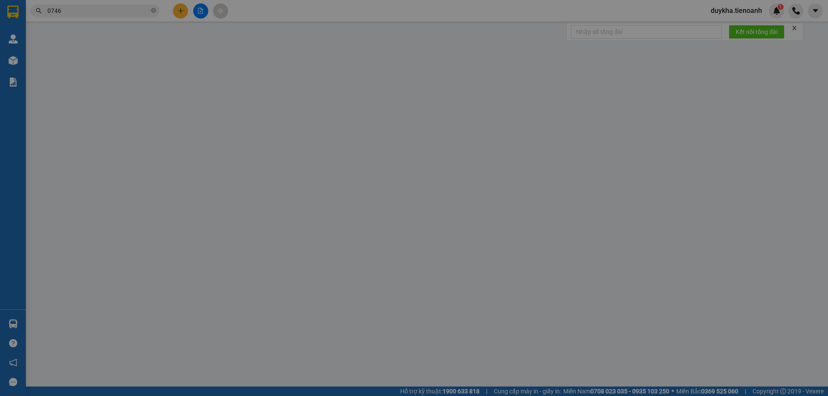
type input "60.000"
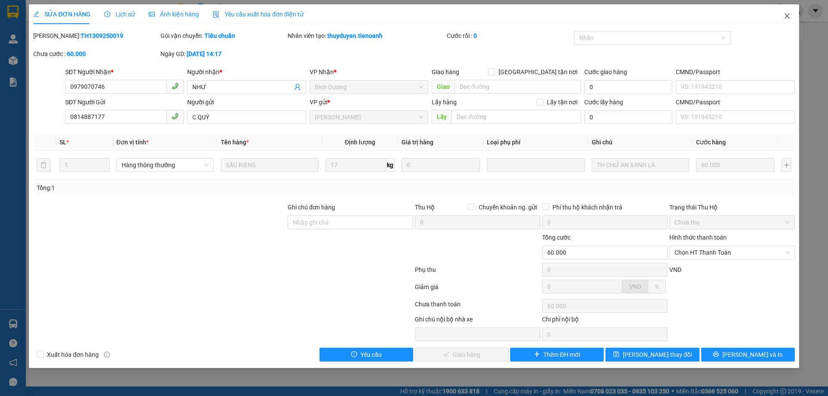
click at [794, 18] on span "Close" at bounding box center [787, 16] width 24 height 24
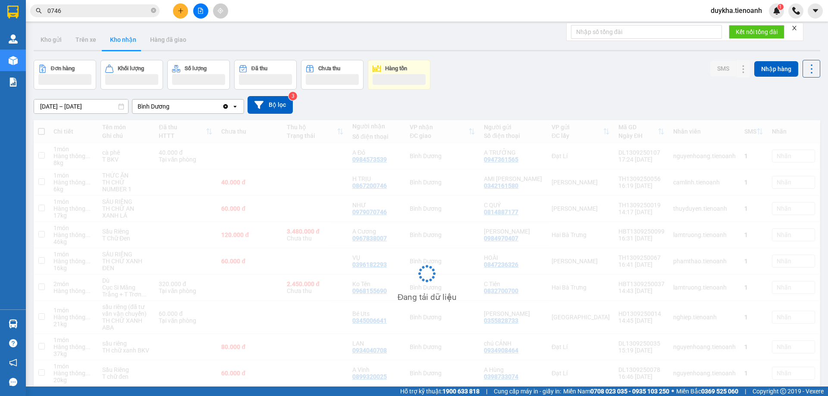
click at [180, 8] on icon "plus" at bounding box center [181, 11] width 6 height 6
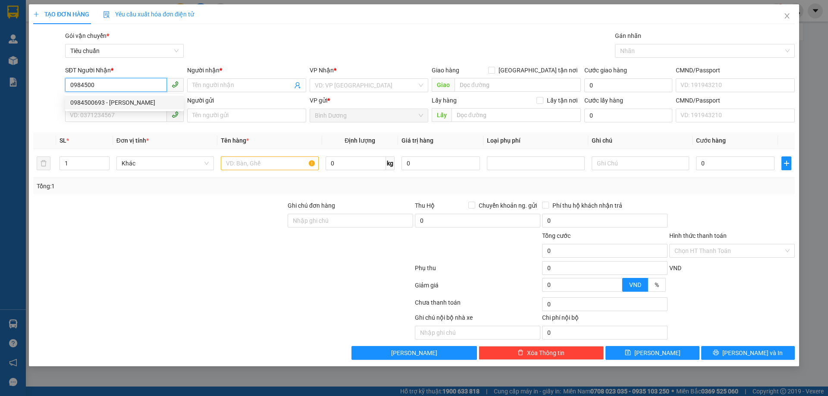
click at [127, 104] on div "0984500693 - [PERSON_NAME]" at bounding box center [124, 102] width 108 height 9
type input "0984500693"
type input "C Vui"
type input "0984500693"
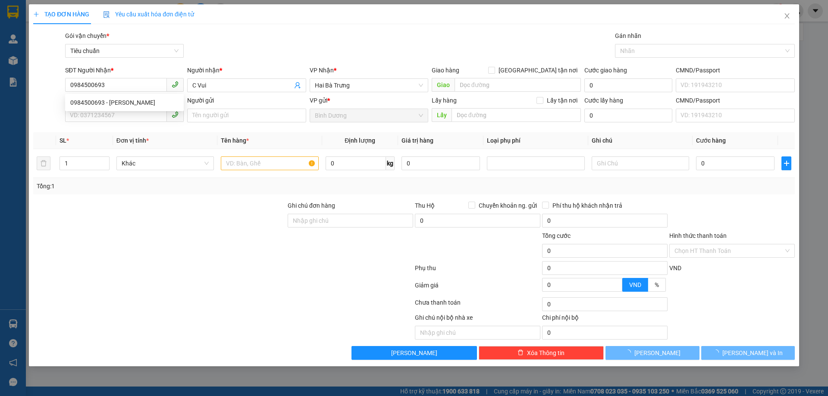
type input "100.000"
click at [126, 124] on div "SĐT Người Gửi VD: 0371234567" at bounding box center [124, 111] width 119 height 30
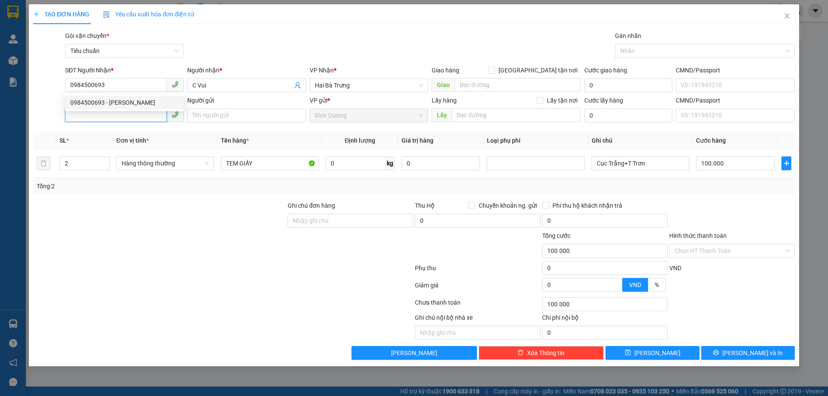
click at [127, 121] on input "SĐT Người Gửi" at bounding box center [116, 115] width 102 height 14
click at [129, 129] on div "0868850379 - CTy Hoa Đài" at bounding box center [124, 132] width 108 height 9
type input "0868850379"
type input "[DEMOGRAPHIC_DATA]"
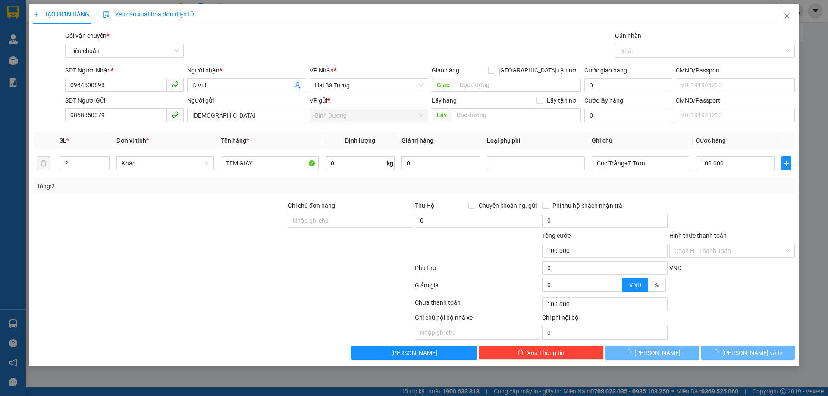
click at [159, 246] on div at bounding box center [159, 246] width 254 height 30
click at [72, 162] on input "2" at bounding box center [84, 163] width 49 height 13
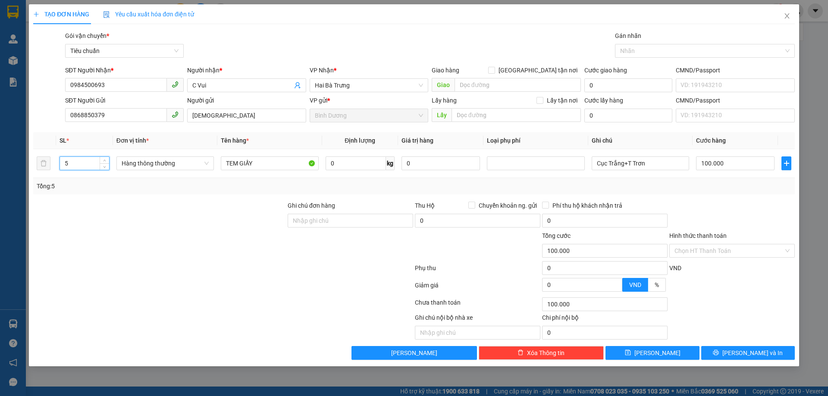
type input "5"
click at [120, 233] on div at bounding box center [159, 246] width 254 height 30
type input "0"
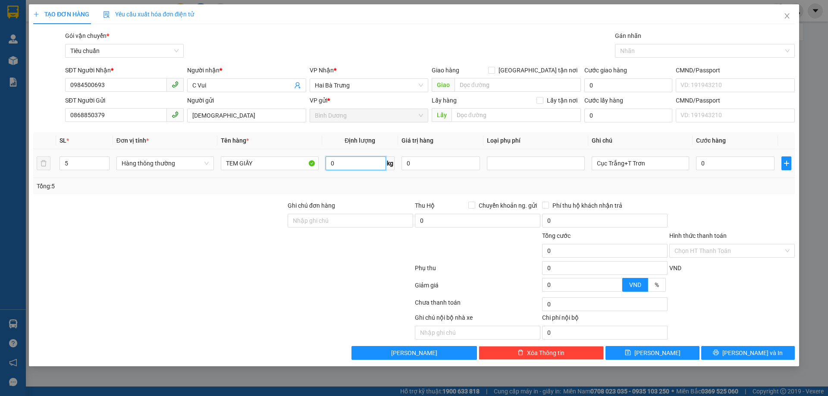
click at [347, 168] on input "0" at bounding box center [356, 164] width 60 height 14
type input "40"
click at [351, 196] on div "Transit Pickup Surcharge Ids Transit Deliver Surcharge Ids Transit Deliver Surc…" at bounding box center [414, 195] width 762 height 329
type input "80.000"
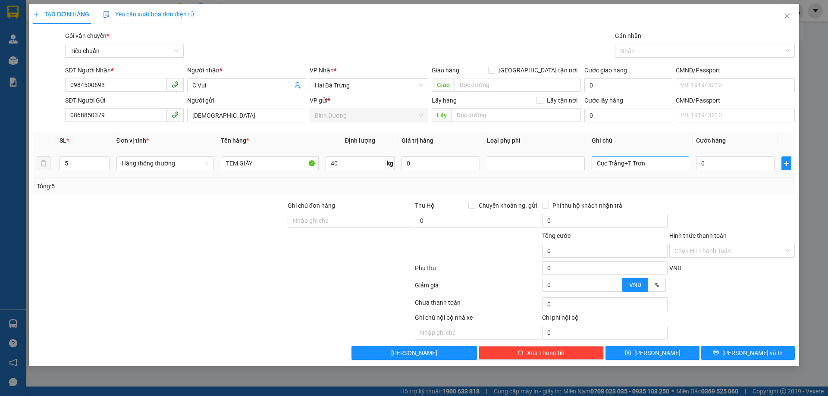
type input "80.000"
drag, startPoint x: 651, startPoint y: 165, endPoint x: 621, endPoint y: 167, distance: 30.7
click at [621, 167] on input "Cục Trắng+T Trơn" at bounding box center [640, 164] width 97 height 14
click at [649, 182] on div "Tổng: 5" at bounding box center [414, 186] width 755 height 9
click at [627, 167] on input "Cục Trắng+T Trơn" at bounding box center [640, 164] width 97 height 14
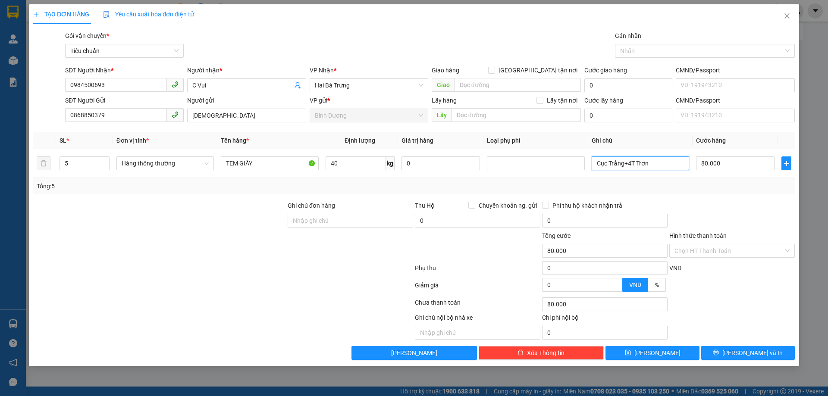
type input "Cục Trắng+4T Trơn"
click at [639, 189] on div "Tổng: 5" at bounding box center [414, 186] width 755 height 9
click at [716, 163] on input "80.000" at bounding box center [735, 164] width 78 height 14
type input "0"
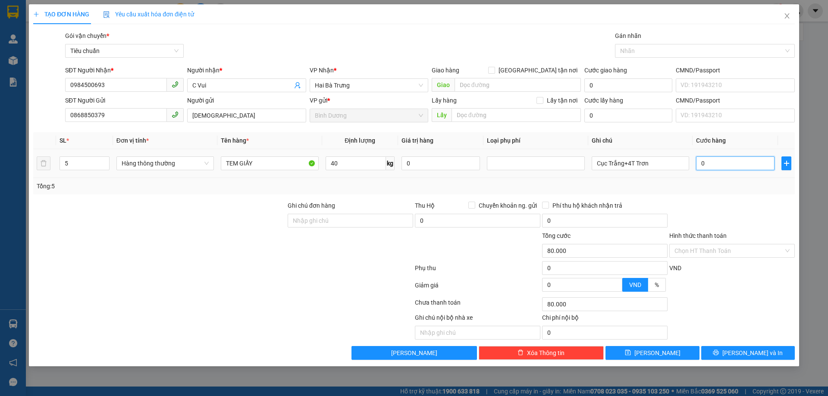
type input "0"
type input "8"
type input "08"
type input "80"
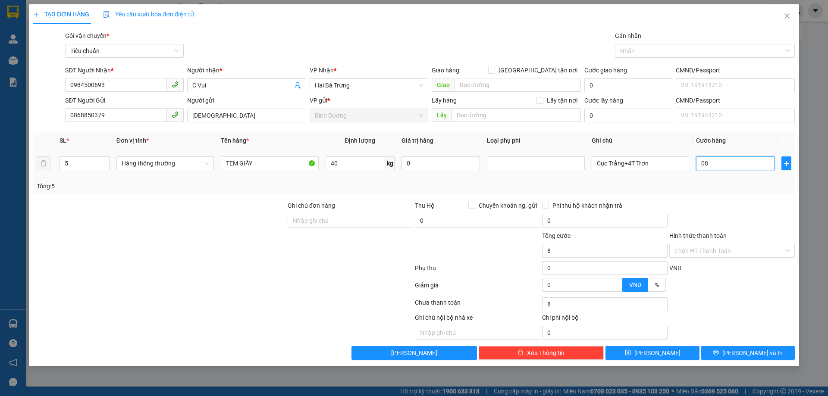
type input "80"
type input "080"
type input "0"
type input "080x4"
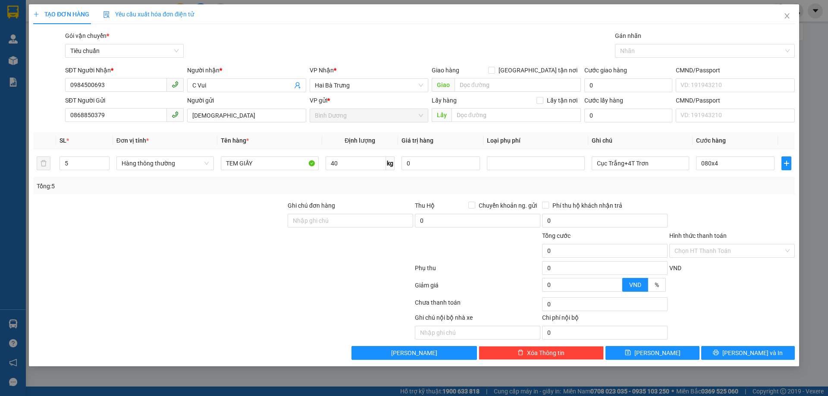
type input "320.000"
click at [715, 193] on div "Tổng: 5" at bounding box center [414, 186] width 762 height 16
click at [732, 169] on input "320.000" at bounding box center [735, 164] width 78 height 14
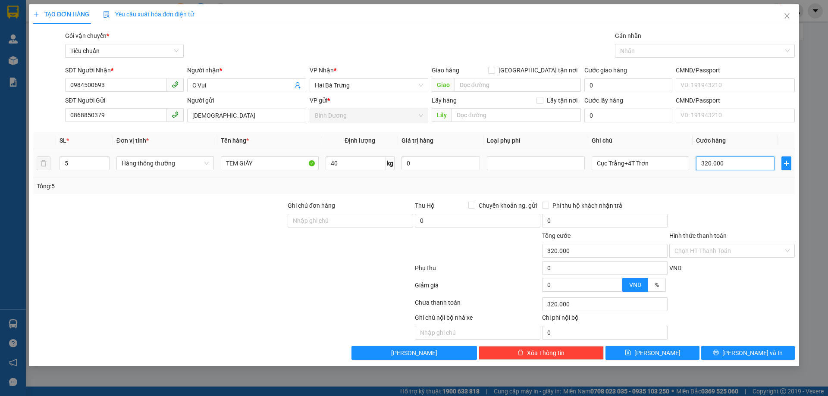
type input "0"
type input "03"
type input "3"
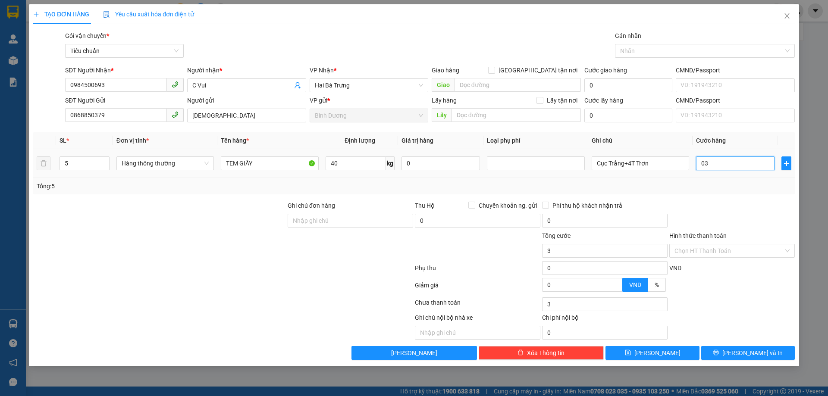
type input "37"
type input "037"
type input "370"
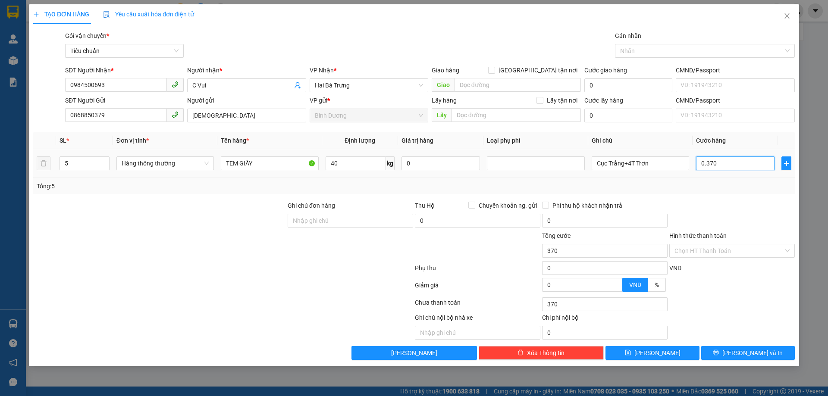
type input "0.370"
click at [737, 198] on div "Transit Pickup Surcharge Ids Transit Deliver Surcharge Ids Transit Deliver Surc…" at bounding box center [414, 195] width 762 height 329
type input "370.000"
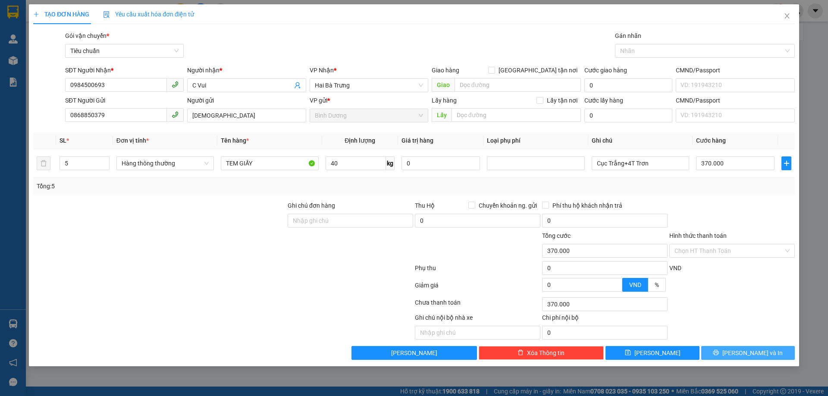
click at [755, 353] on span "[PERSON_NAME] và In" at bounding box center [752, 352] width 60 height 9
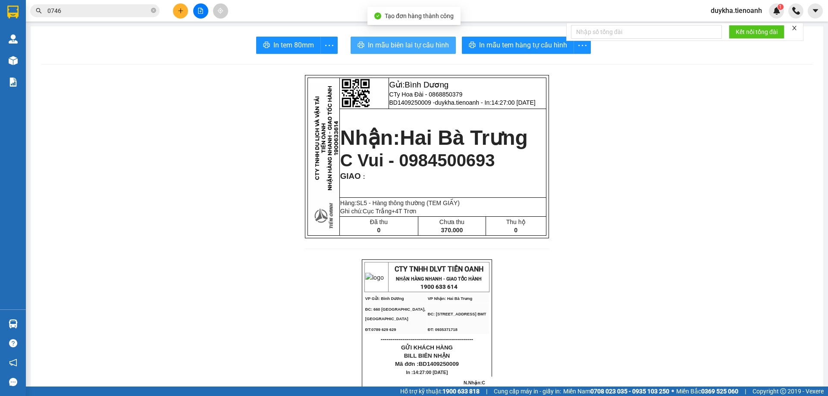
click at [429, 49] on span "In mẫu biên lai tự cấu hình" at bounding box center [408, 45] width 81 height 11
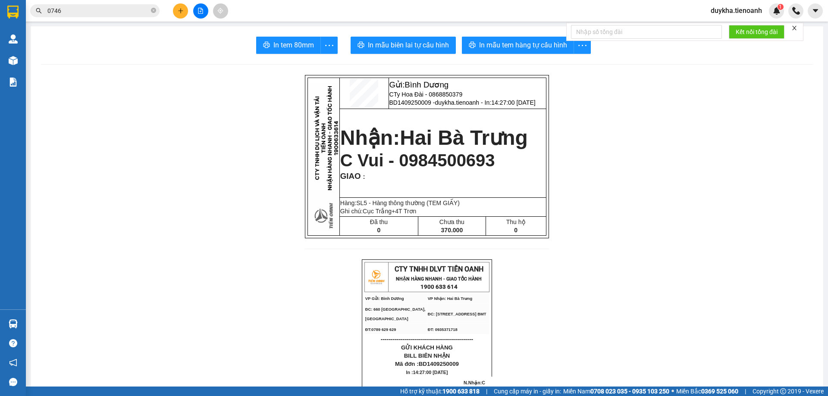
drag, startPoint x: 510, startPoint y: 17, endPoint x: 510, endPoint y: 40, distance: 23.3
click at [510, 17] on div "Kết quả tìm kiếm ( 131 ) Bộ lọc Mã ĐH Trạng thái Món hàng Thu hộ Tổng cước Chưa…" at bounding box center [414, 11] width 828 height 22
click at [506, 46] on span "In mẫu tem hàng tự cấu hình" at bounding box center [523, 45] width 88 height 11
click at [179, 10] on icon "plus" at bounding box center [181, 11] width 6 height 6
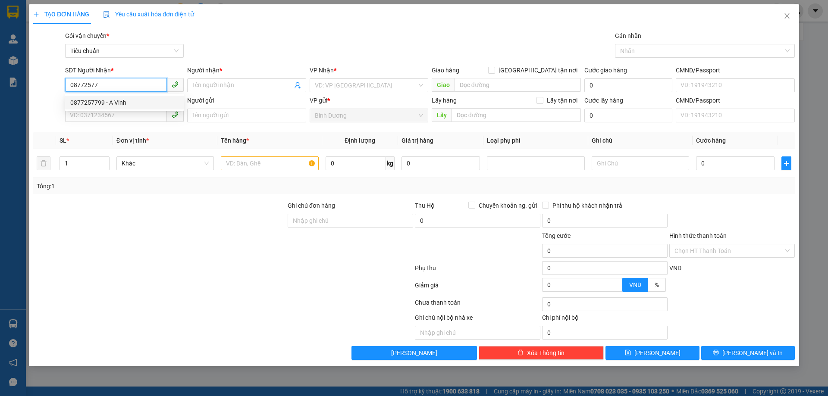
click at [135, 104] on div "0877257799 - A Vinh" at bounding box center [124, 102] width 108 height 9
type input "0877257799"
type input "A Vinh"
type input "0877257799"
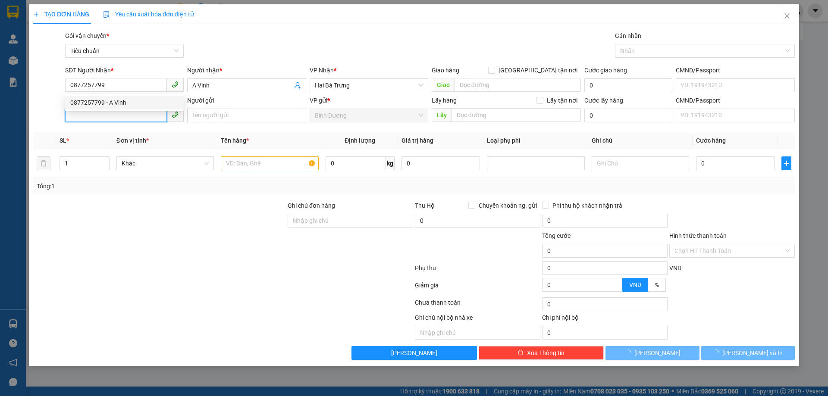
click at [121, 113] on input "SĐT Người Gửi" at bounding box center [116, 115] width 102 height 14
type input "30.000"
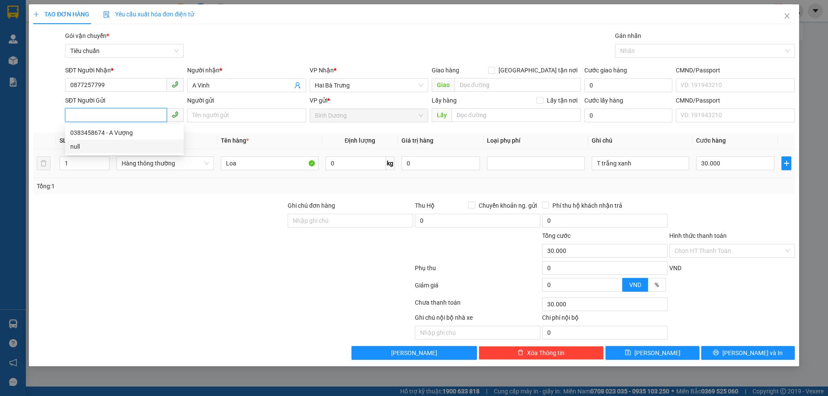
drag, startPoint x: 120, startPoint y: 135, endPoint x: 122, endPoint y: 156, distance: 20.4
click at [120, 135] on div "0383458674 - A Vượng" at bounding box center [124, 132] width 108 height 9
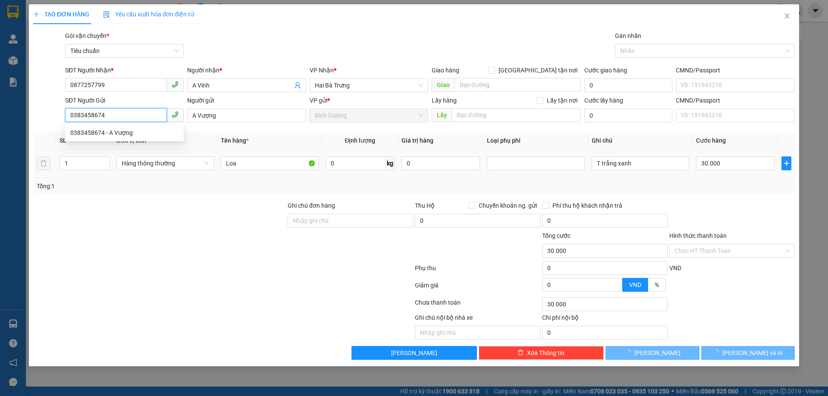
type input "0383458674"
type input "A Vượng"
click at [171, 245] on div at bounding box center [159, 246] width 254 height 30
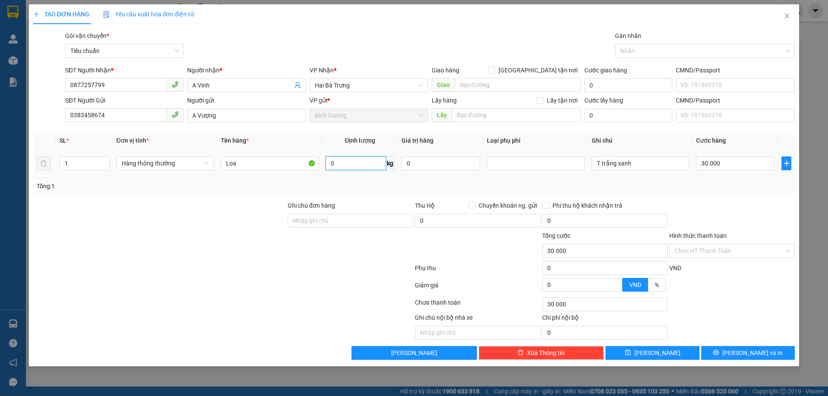
click at [328, 169] on input "0" at bounding box center [356, 164] width 60 height 14
type input "25"
click at [350, 185] on div "Tổng: 1" at bounding box center [414, 186] width 755 height 9
type input "60.000"
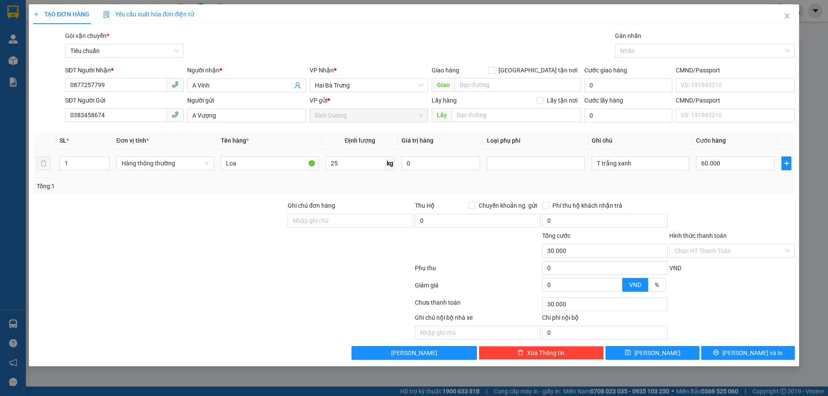
type input "60.000"
drag, startPoint x: 623, startPoint y: 164, endPoint x: 573, endPoint y: 161, distance: 50.1
click at [573, 161] on tr "1 Hàng thông thường Loa 25 kg 0 T trắng xanh 60.000" at bounding box center [414, 163] width 762 height 29
type input "T Chữ Đen"
click at [757, 214] on div at bounding box center [731, 216] width 127 height 30
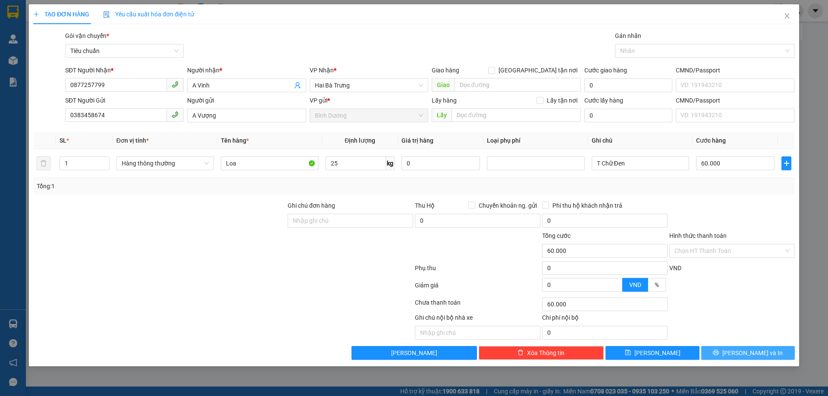
click at [744, 353] on span "[PERSON_NAME] và In" at bounding box center [752, 352] width 60 height 9
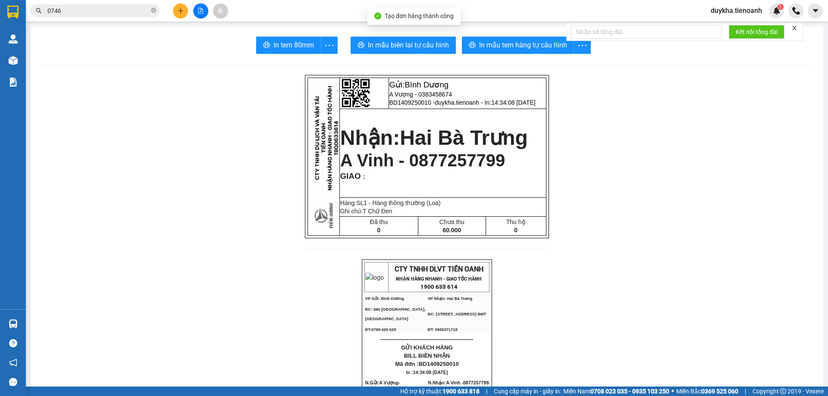
click at [479, 50] on span "In mẫu tem hàng tự cấu hình" at bounding box center [523, 45] width 88 height 11
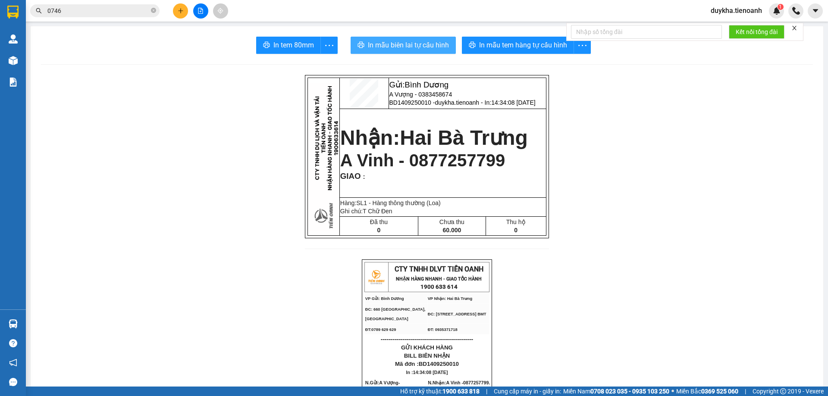
click at [418, 47] on span "In mẫu biên lai tự cấu hình" at bounding box center [408, 45] width 81 height 11
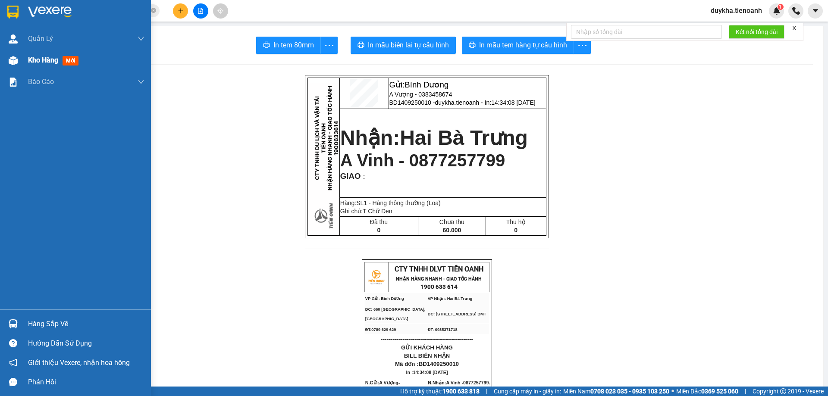
click at [42, 56] on span "Kho hàng" at bounding box center [43, 60] width 30 height 8
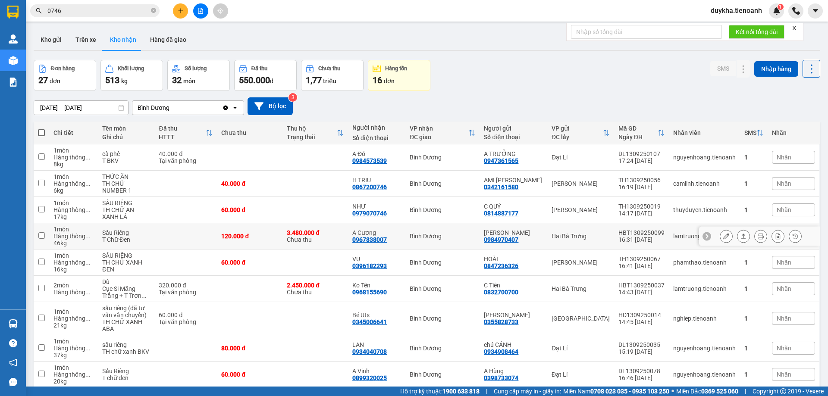
scroll to position [63, 0]
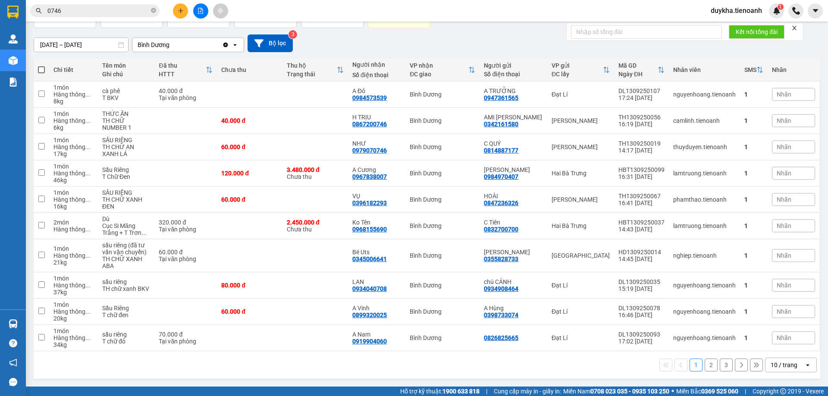
click at [709, 366] on button "2" at bounding box center [711, 365] width 13 height 13
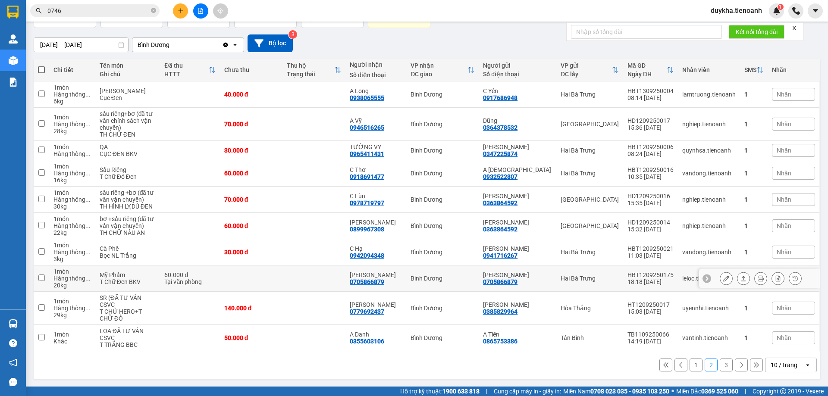
click at [720, 286] on button at bounding box center [726, 278] width 12 height 15
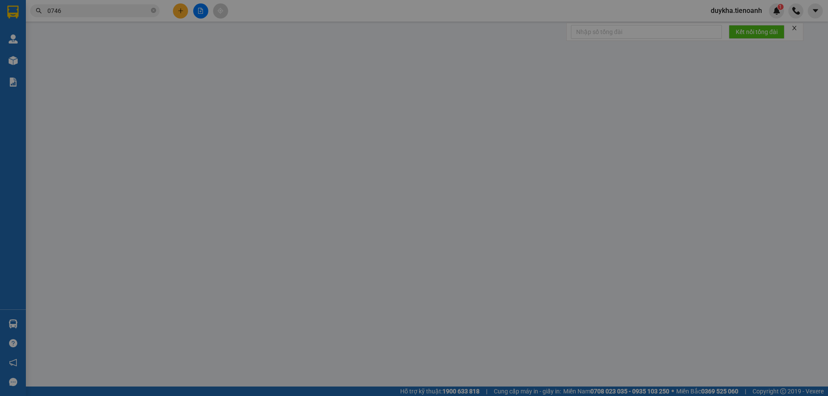
type input "0705866879"
type input "[PERSON_NAME]"
type input "0705866879"
type input "[PERSON_NAME]"
type input "60.000"
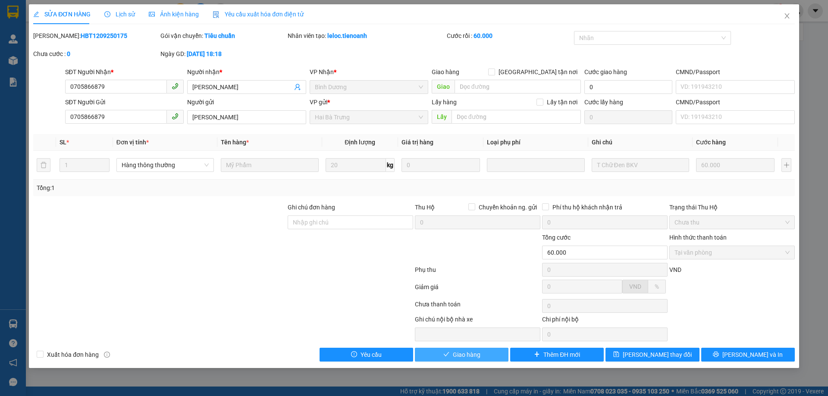
click at [465, 357] on span "Giao hàng" at bounding box center [467, 354] width 28 height 9
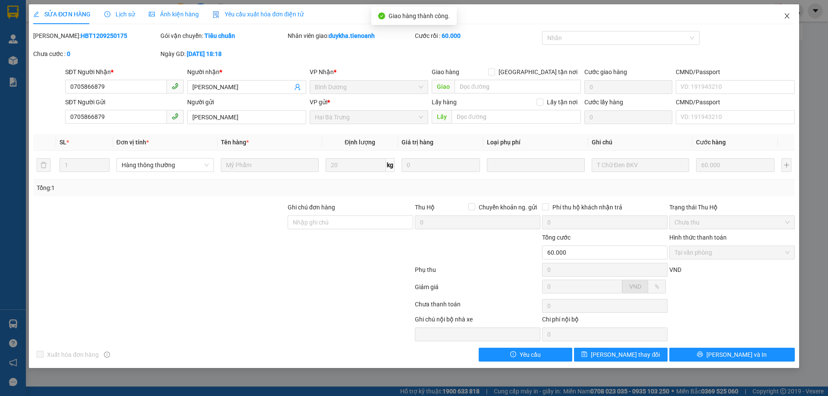
click at [786, 15] on icon "close" at bounding box center [786, 15] width 5 height 5
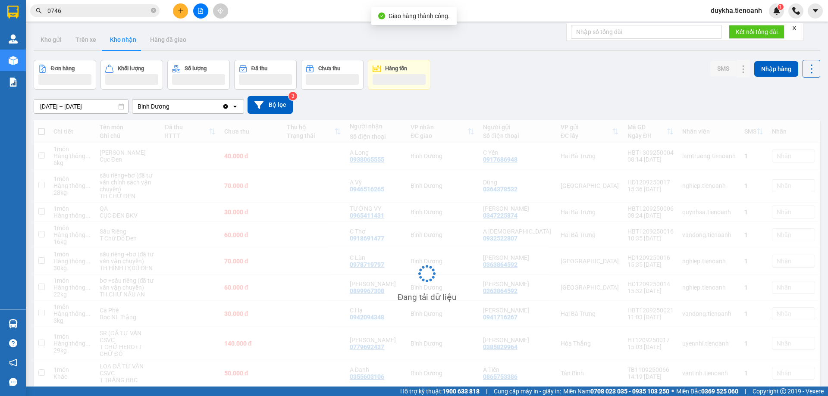
click at [182, 8] on icon "plus" at bounding box center [181, 11] width 6 height 6
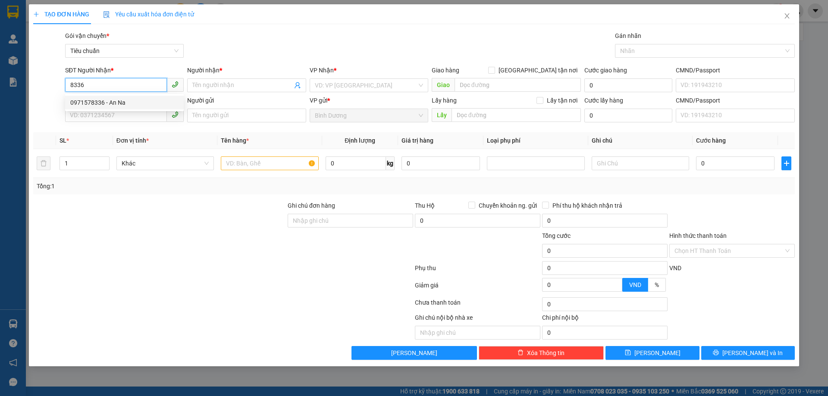
click at [113, 105] on div "0971578336 - An Na" at bounding box center [124, 102] width 108 height 9
type input "0971578336"
type input "An Na"
checkbox input "true"
type input "65 [PERSON_NAME]"
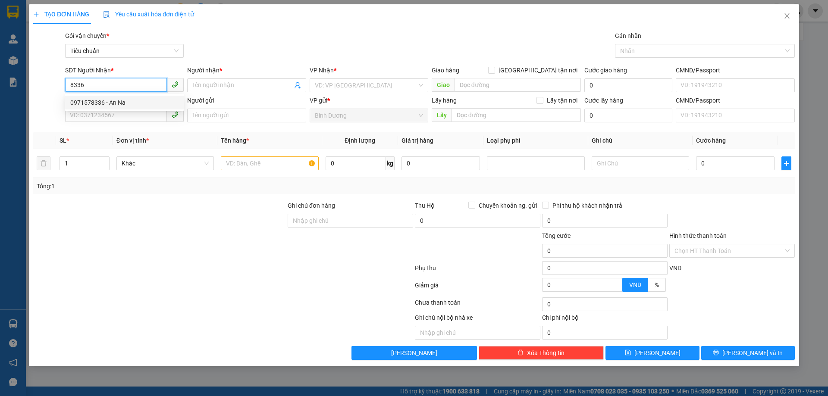
type input "80.000"
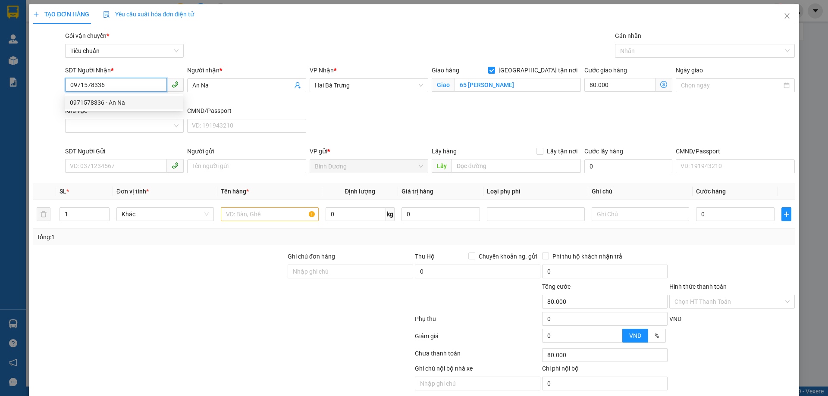
type input "150.000"
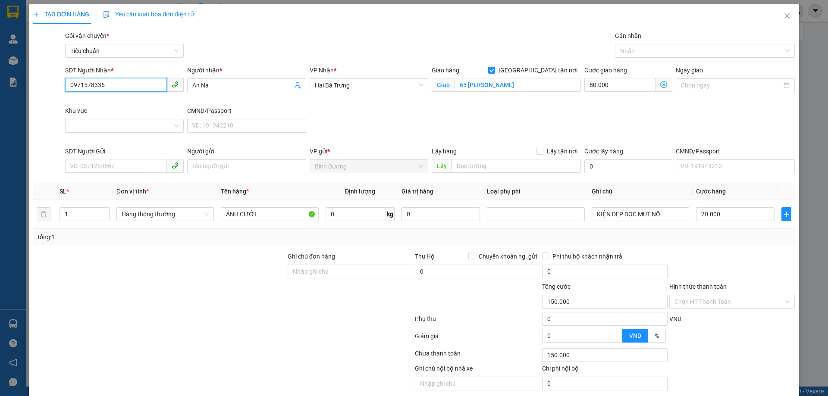
type input "0971578336"
click at [109, 173] on div "SĐT Người Gửi VD: 0371234567" at bounding box center [124, 162] width 119 height 30
click at [117, 167] on input "SĐT Người Gửi" at bounding box center [116, 166] width 102 height 14
click at [118, 190] on div "0922342424 - 24H" at bounding box center [124, 184] width 118 height 14
type input "0922342424"
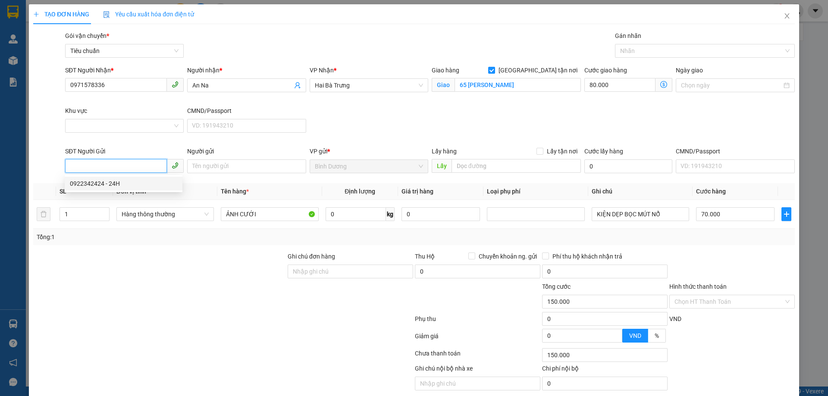
type input "24H"
click at [135, 257] on div at bounding box center [159, 267] width 254 height 30
click at [85, 217] on input "1" at bounding box center [84, 214] width 49 height 13
type input "2"
click at [152, 276] on div at bounding box center [159, 267] width 254 height 30
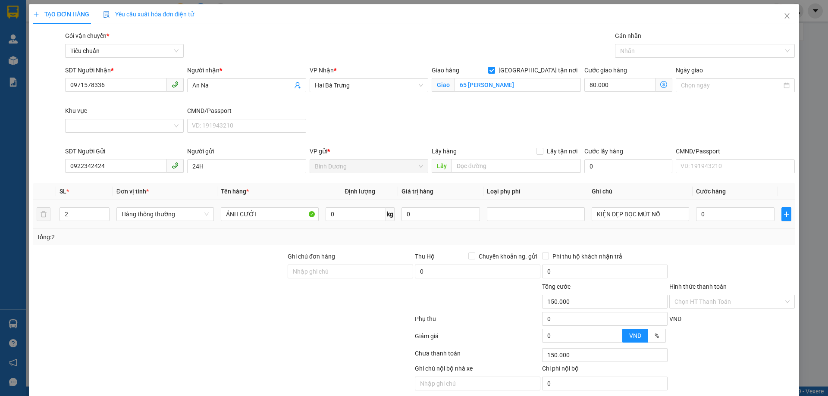
type input "80.000"
type input "0"
click at [363, 221] on div "0 kg" at bounding box center [360, 214] width 69 height 17
click at [362, 218] on input "0" at bounding box center [356, 214] width 60 height 14
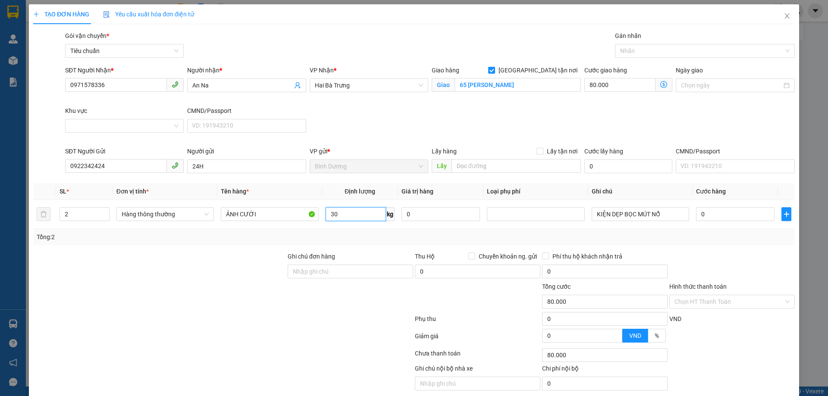
type input "30"
click at [362, 238] on div "Tổng: 2" at bounding box center [414, 236] width 755 height 9
type input "145.000"
type input "65.000"
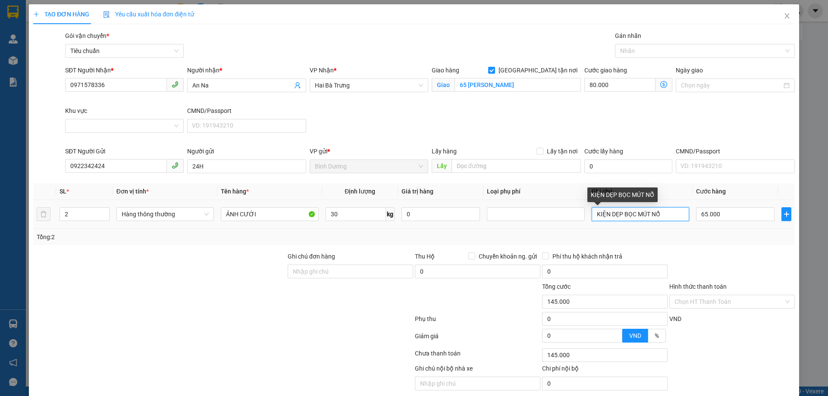
click at [592, 216] on input "KIỆN DẸP BỌC MÚT NỔ" at bounding box center [640, 214] width 97 height 14
type input "2KIỆN DẸP BỌC MÚT NỔ"
click at [725, 214] on input "65.000" at bounding box center [735, 214] width 78 height 14
type input "80.001"
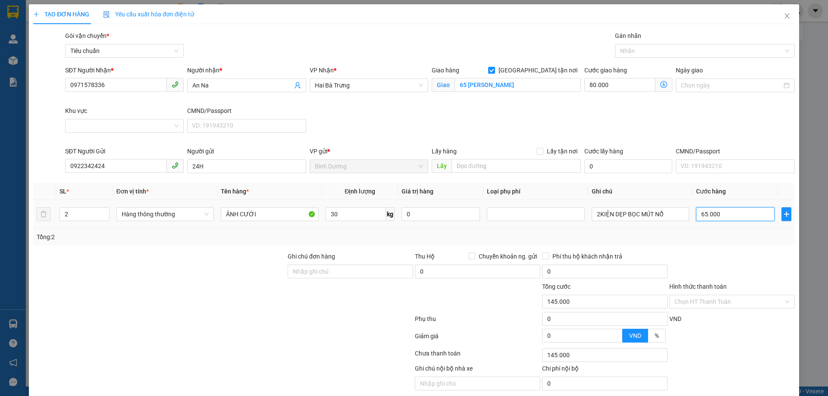
type input "1"
type input "80.014"
type input "140"
type input "80.140"
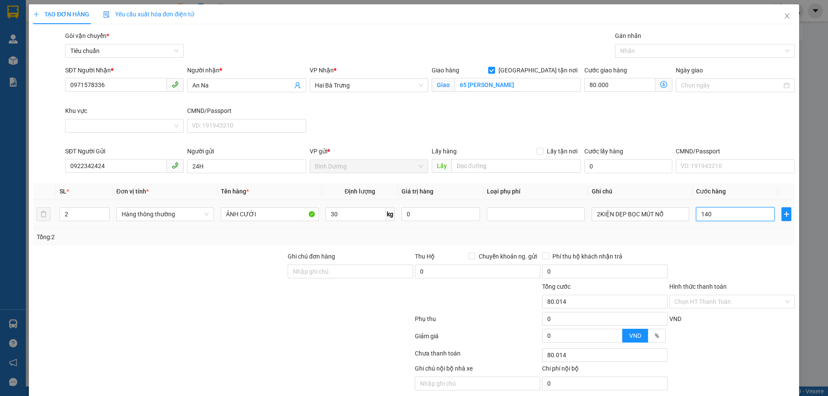
type input "80.140"
type input "140"
type input "220.000"
type input "140.000"
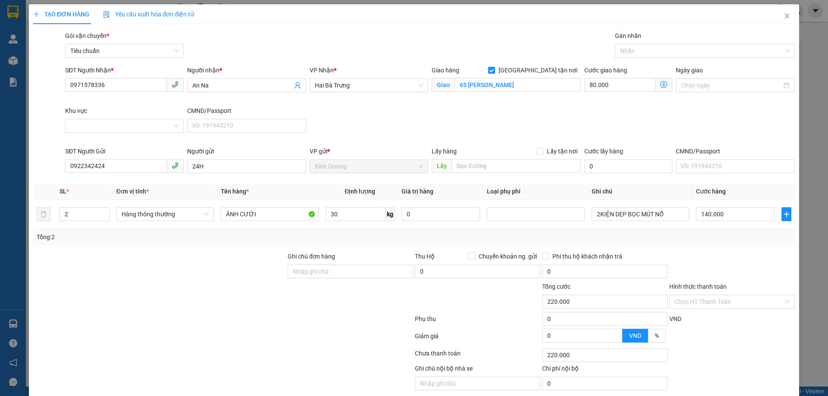
drag, startPoint x: 731, startPoint y: 238, endPoint x: 734, endPoint y: 274, distance: 36.0
click at [731, 238] on div "Tổng: 2" at bounding box center [414, 236] width 755 height 9
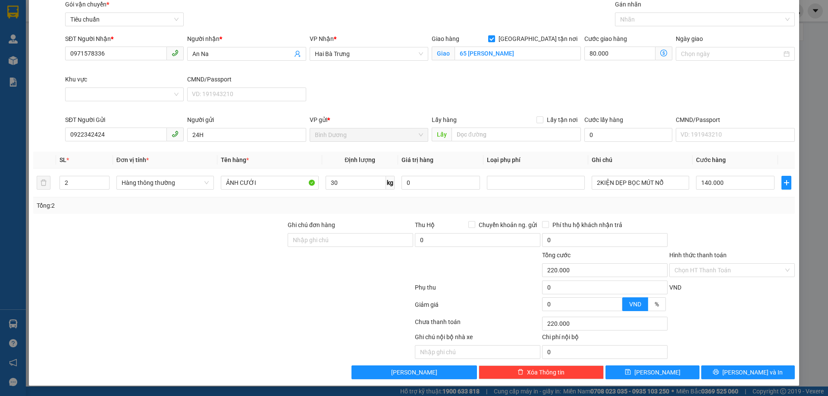
click at [719, 363] on div "Transit Pickup Surcharge Ids Transit Deliver Surcharge Ids Transit Deliver Surc…" at bounding box center [414, 190] width 762 height 380
click at [723, 370] on button "[PERSON_NAME] và In" at bounding box center [748, 373] width 94 height 14
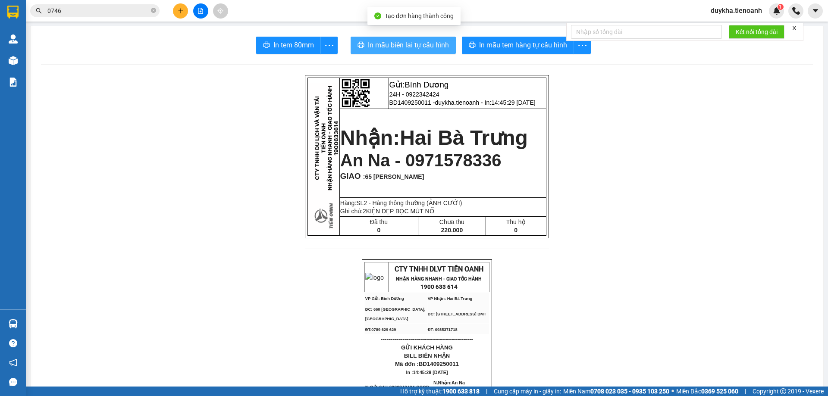
click at [411, 44] on span "In mẫu biên lai tự cấu hình" at bounding box center [408, 45] width 81 height 11
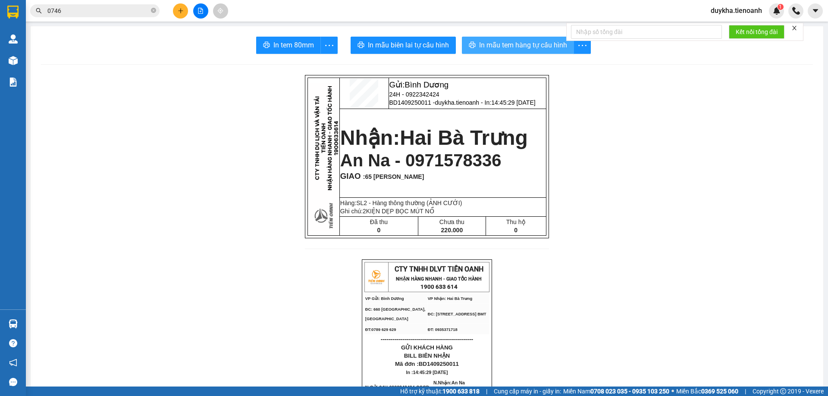
click at [504, 40] on span "In mẫu tem hàng tự cấu hình" at bounding box center [523, 45] width 88 height 11
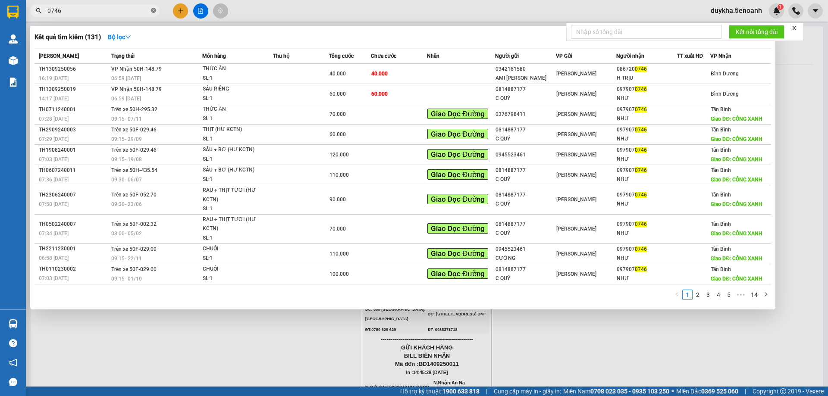
click at [151, 9] on icon "close-circle" at bounding box center [153, 10] width 5 height 5
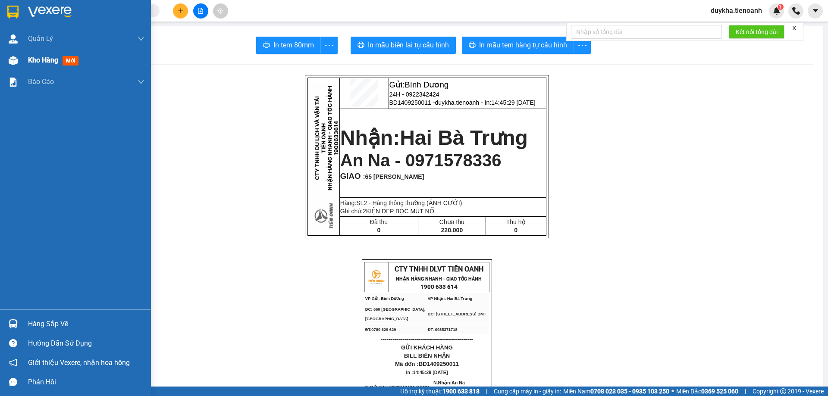
click at [22, 66] on div "Kho hàng mới" at bounding box center [75, 61] width 151 height 22
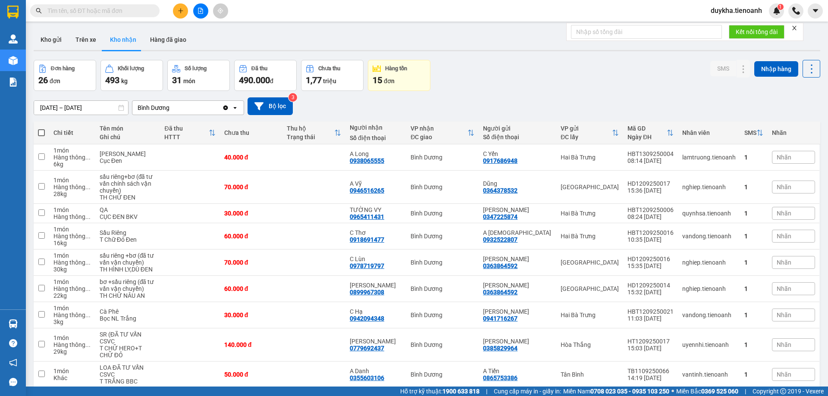
click at [554, 84] on div "Đơn hàng 26 đơn Khối lượng 493 kg Số lượng 31 món Đã thu 490.000 đ Chưa thu 1,7…" at bounding box center [427, 75] width 787 height 31
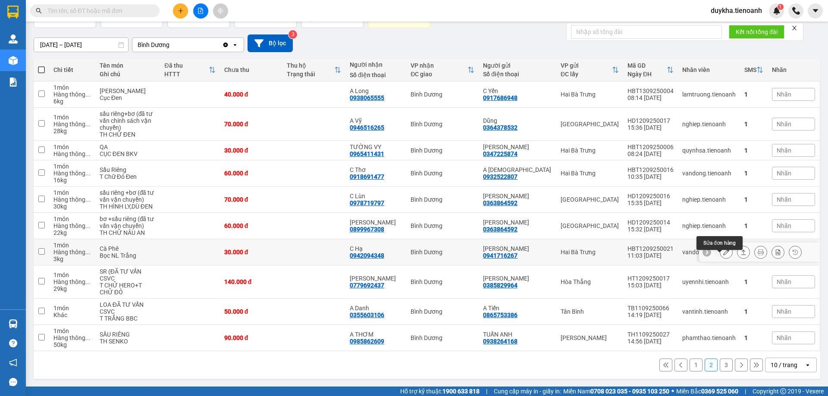
click at [723, 251] on icon at bounding box center [726, 252] width 6 height 6
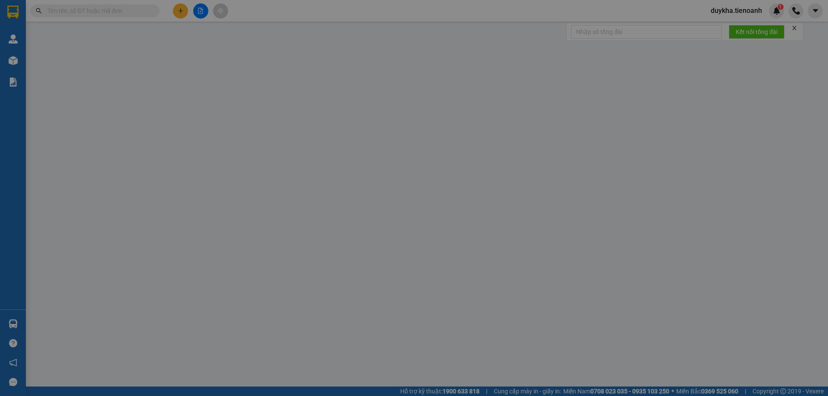
type input "0942094348"
type input "C Hạ"
type input "0941716267"
type input "[PERSON_NAME]"
type input "30.000"
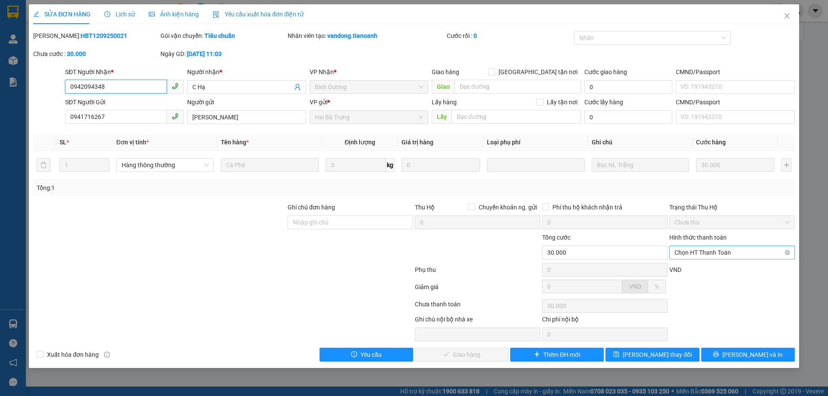
click at [707, 248] on span "Chọn HT Thanh Toán" at bounding box center [731, 252] width 115 height 13
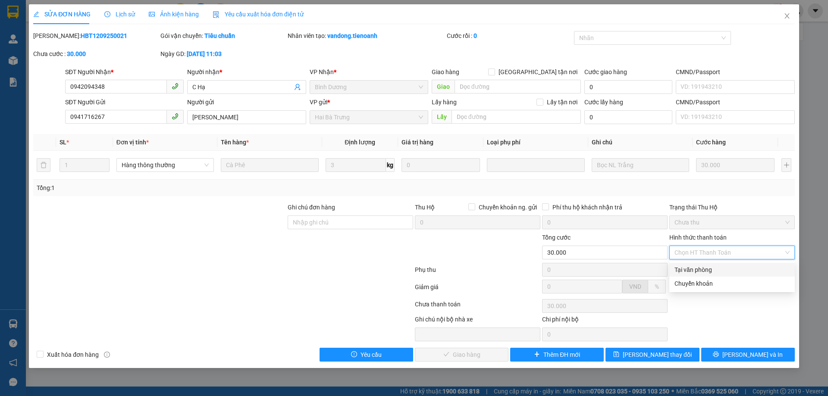
click at [696, 268] on div "Tại văn phòng" at bounding box center [731, 269] width 115 height 9
type input "0"
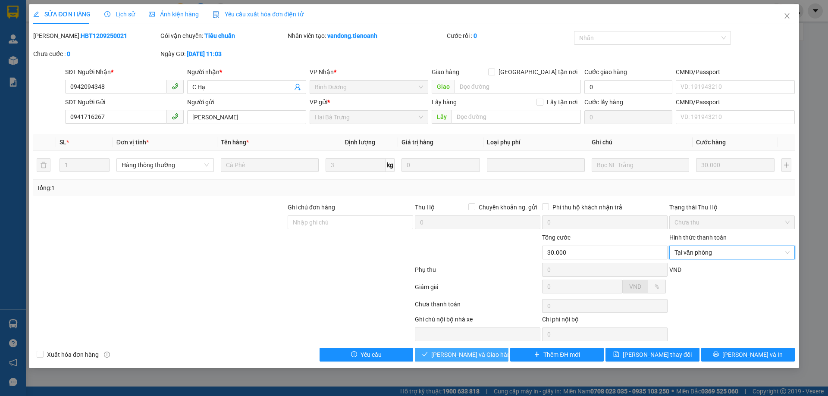
click at [467, 357] on span "[PERSON_NAME] và Giao hàng" at bounding box center [472, 354] width 83 height 9
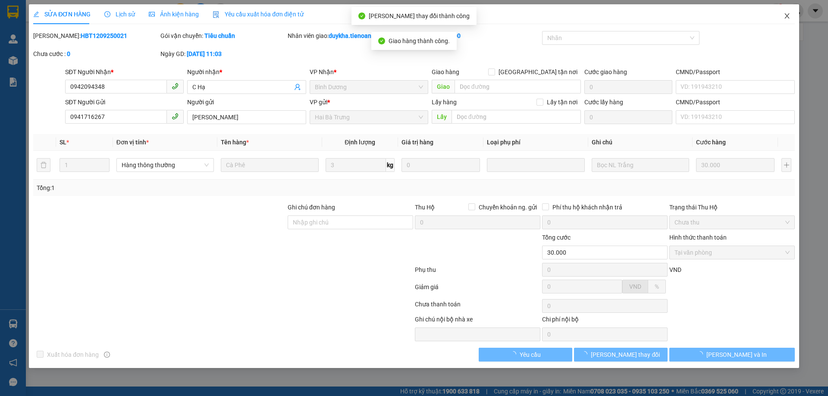
click at [788, 16] on icon "close" at bounding box center [787, 16] width 7 height 7
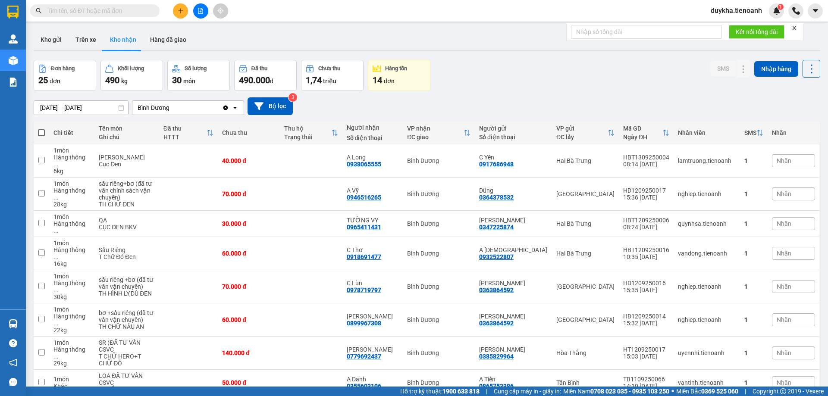
click at [87, 14] on input "text" at bounding box center [98, 10] width 102 height 9
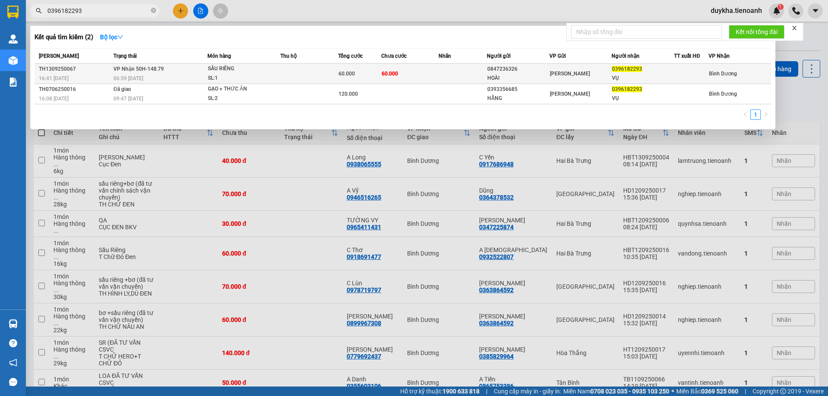
type input "0396182293"
click at [297, 80] on td at bounding box center [309, 74] width 58 height 20
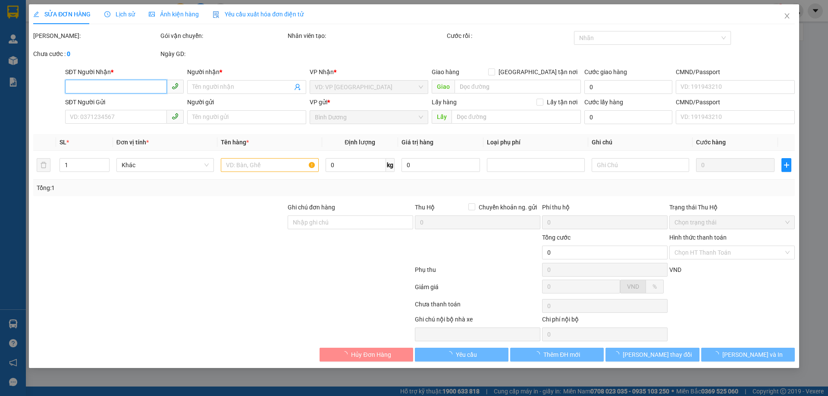
type input "0396182293"
type input "VỤ"
type input "0847236326"
type input "HOÀI"
type input "60.000"
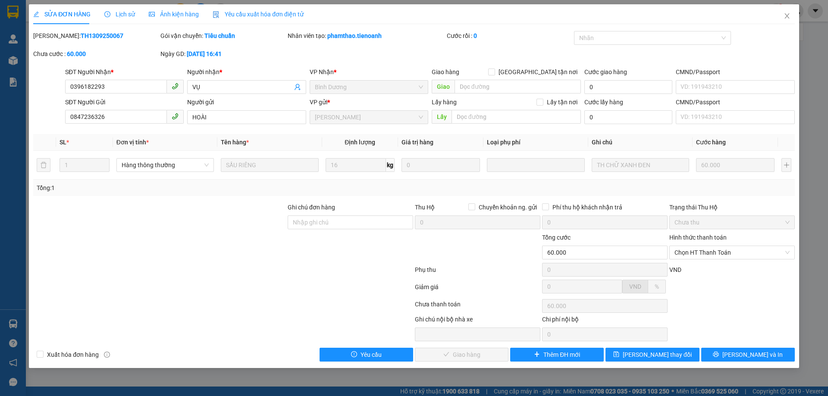
click at [227, 224] on div at bounding box center [159, 218] width 254 height 30
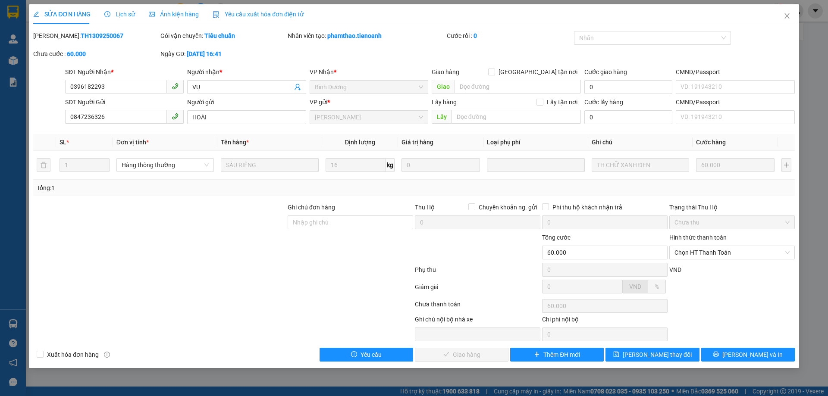
click at [210, 233] on div at bounding box center [159, 248] width 254 height 30
click at [734, 255] on span "Chọn HT Thanh Toán" at bounding box center [731, 252] width 115 height 13
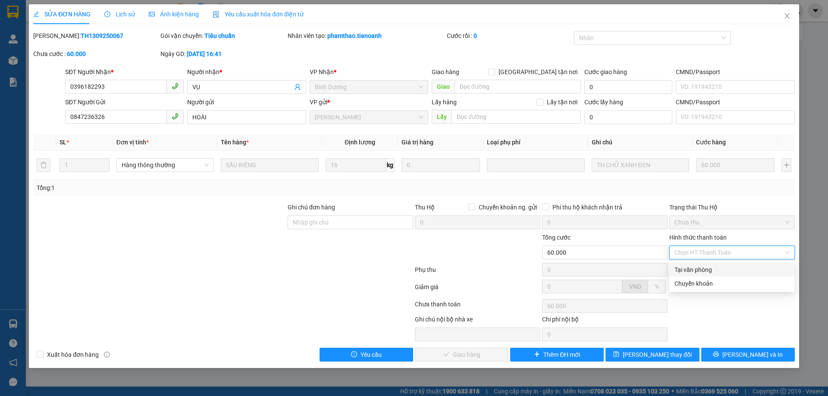
click at [701, 272] on div "Tại văn phòng" at bounding box center [731, 269] width 115 height 9
type input "0"
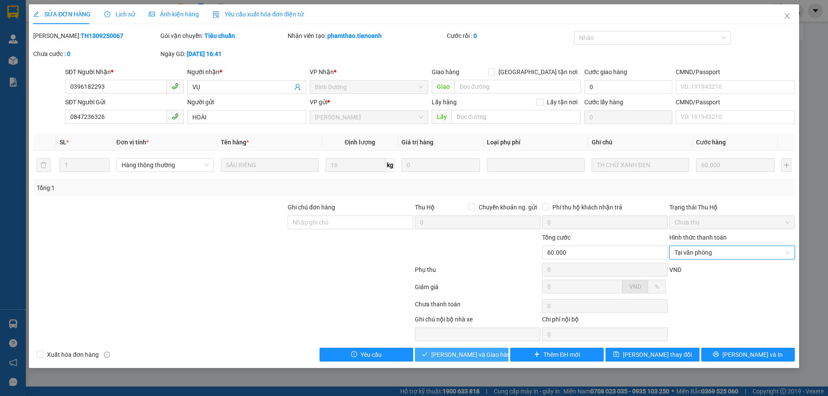
click at [469, 357] on span "[PERSON_NAME] và Giao hàng" at bounding box center [472, 354] width 83 height 9
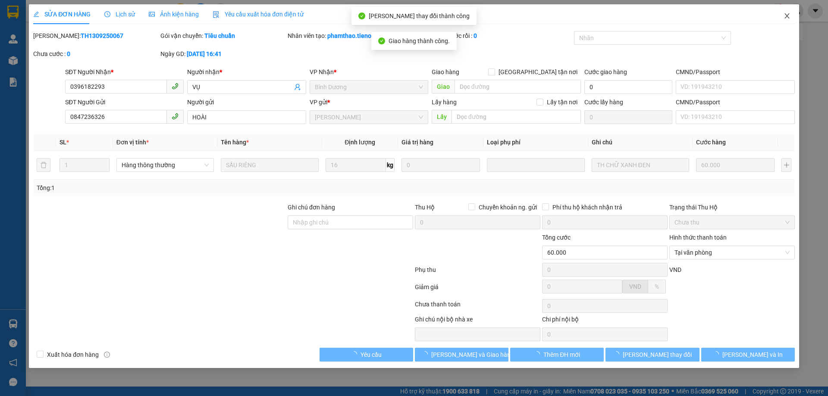
click at [789, 19] on icon "close" at bounding box center [787, 16] width 7 height 7
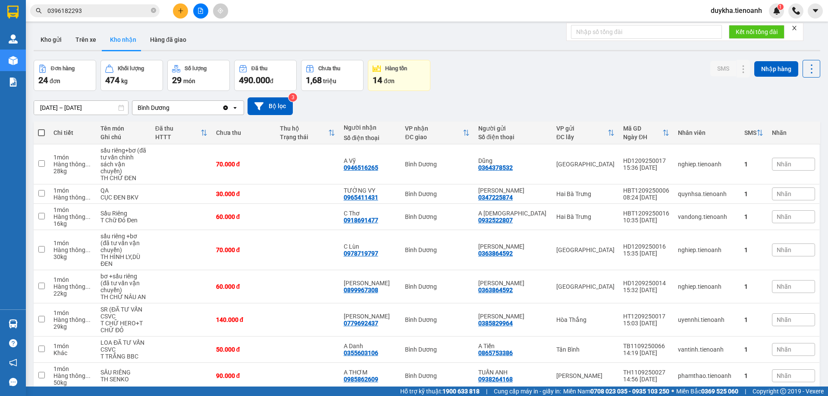
click at [527, 78] on div "Đơn hàng 24 đơn Khối lượng 474 kg Số lượng 29 món Đã thu 490.000 đ Chưa thu 1,6…" at bounding box center [427, 75] width 787 height 31
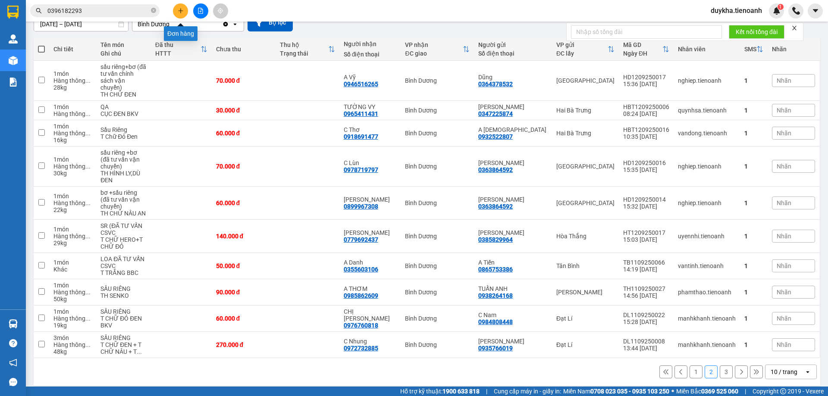
click at [179, 13] on icon "plus" at bounding box center [181, 11] width 6 height 6
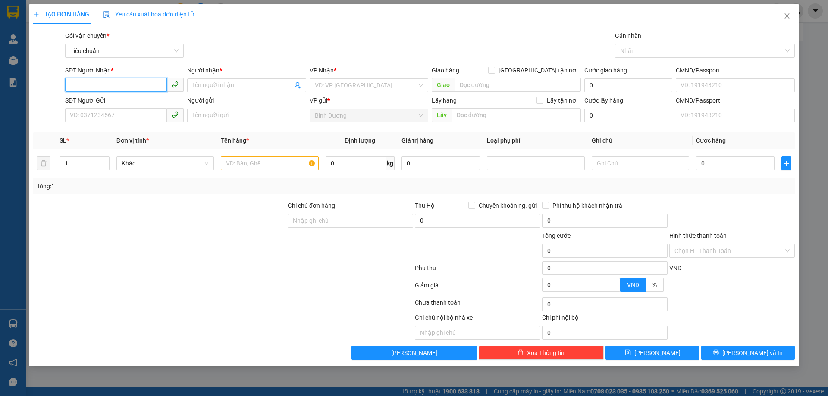
click at [142, 83] on input "SĐT Người Nhận *" at bounding box center [116, 85] width 102 height 14
type input "0838664739"
click at [203, 82] on input "Người nhận *" at bounding box center [242, 85] width 100 height 9
type input "C"
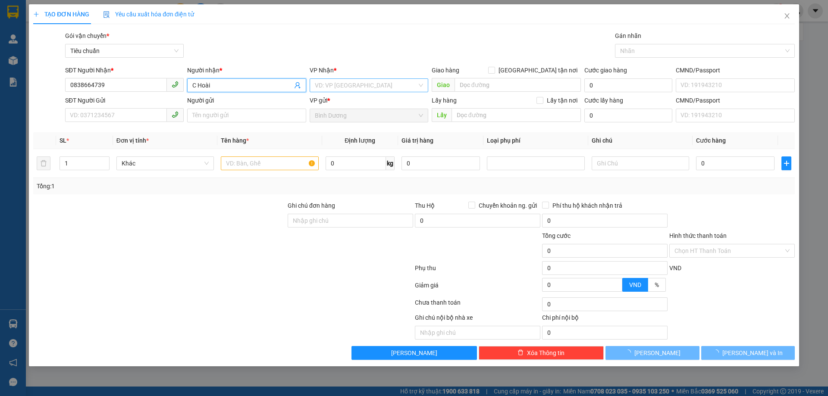
type input "C Hoài"
click at [327, 85] on input "search" at bounding box center [366, 85] width 102 height 13
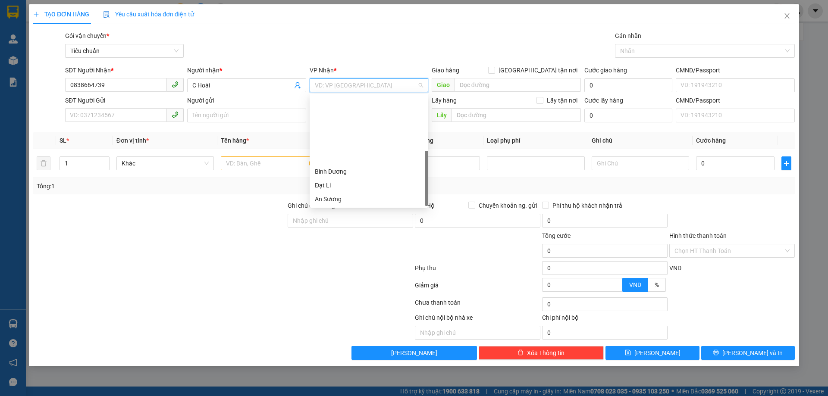
scroll to position [83, 0]
click at [355, 154] on div "[PERSON_NAME]" at bounding box center [369, 157] width 108 height 9
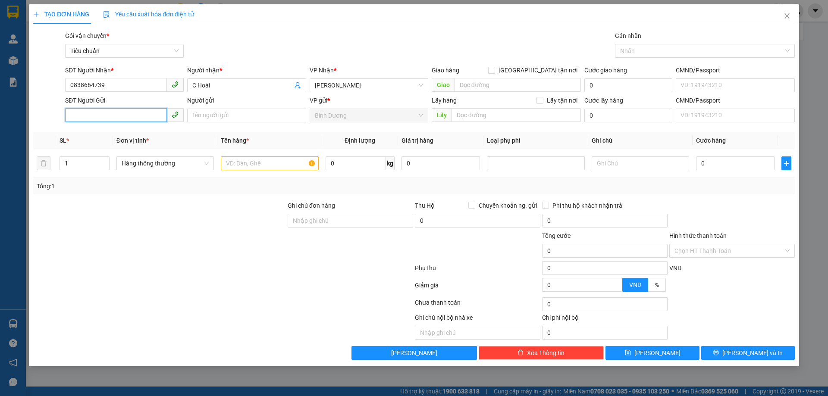
click at [136, 119] on input "SĐT Người Gửi" at bounding box center [116, 115] width 102 height 14
type input "0946187576"
click at [234, 111] on input "Người gửi" at bounding box center [246, 116] width 119 height 14
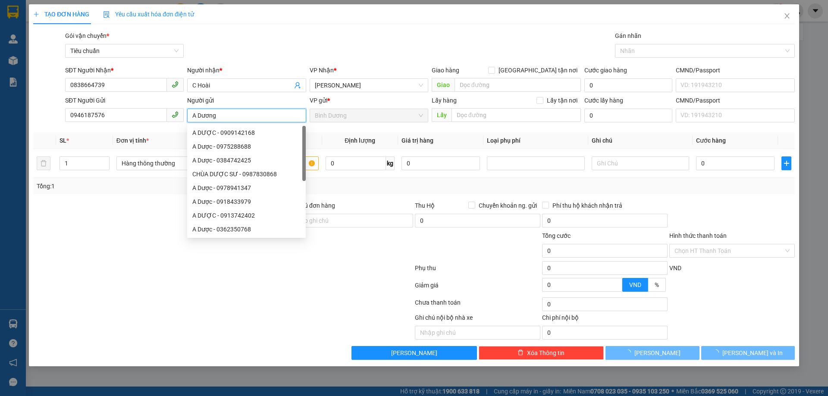
type input "A Dương"
click at [93, 277] on div at bounding box center [223, 269] width 382 height 17
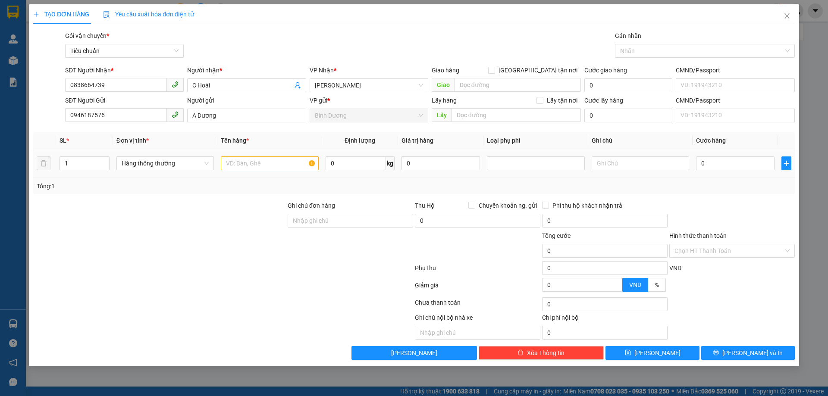
click at [242, 172] on td at bounding box center [269, 163] width 104 height 29
click at [247, 168] on input "text" at bounding box center [269, 164] width 97 height 14
type input "Bưỡi"
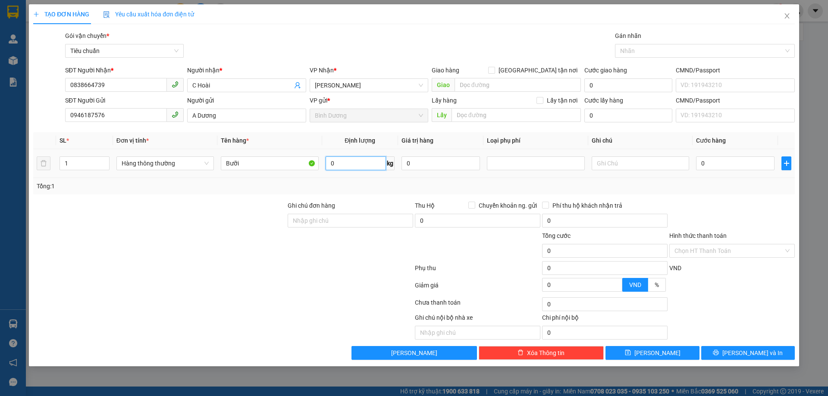
click at [356, 166] on input "0" at bounding box center [356, 164] width 60 height 14
type input "32"
drag, startPoint x: 357, startPoint y: 185, endPoint x: 639, endPoint y: 171, distance: 282.0
click at [359, 185] on div "Tổng: 1" at bounding box center [414, 186] width 755 height 9
type input "70.000"
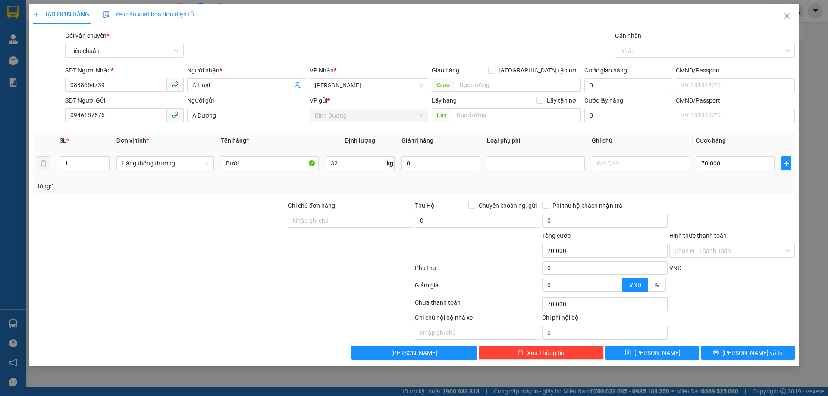
type input "70.000"
click at [639, 171] on div at bounding box center [640, 163] width 97 height 17
click at [634, 164] on input "text" at bounding box center [640, 164] width 97 height 14
type input "TXT"
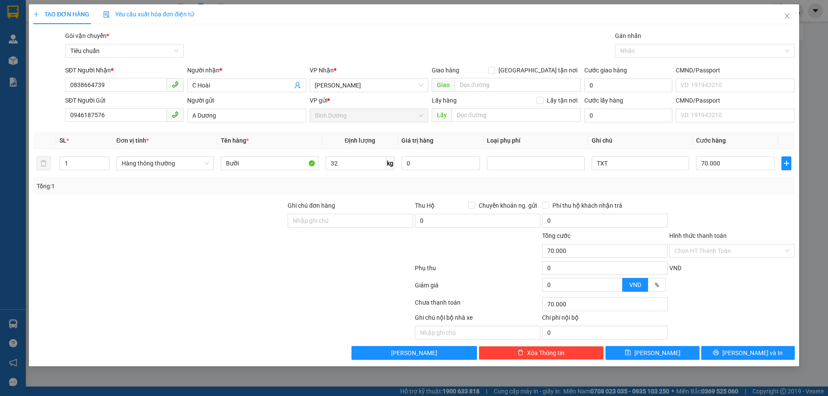
click at [713, 298] on div "Chọn HT Thanh Toán" at bounding box center [731, 304] width 127 height 17
click at [753, 355] on span "[PERSON_NAME] và In" at bounding box center [752, 352] width 60 height 9
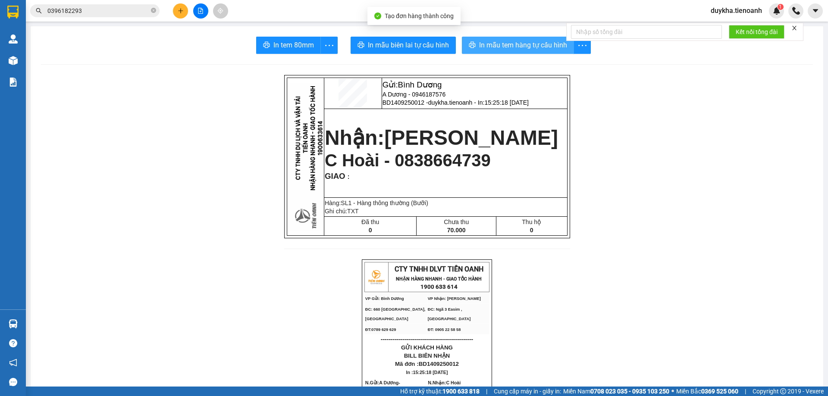
click at [526, 49] on span "In mẫu tem hàng tự cấu hình" at bounding box center [523, 45] width 88 height 11
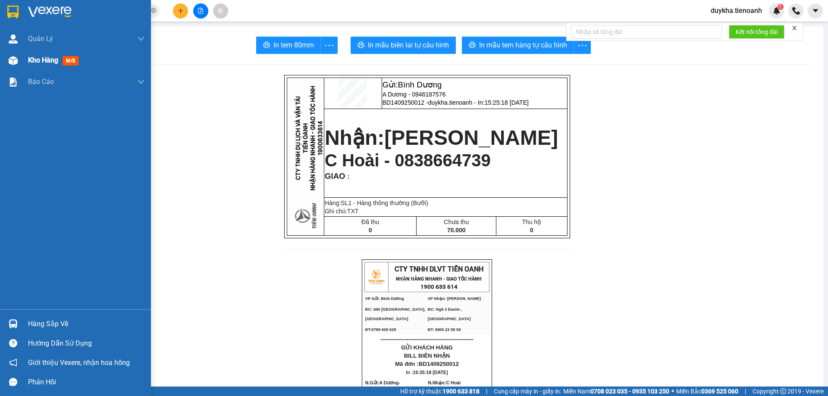
click at [34, 56] on span "Kho hàng" at bounding box center [43, 60] width 30 height 8
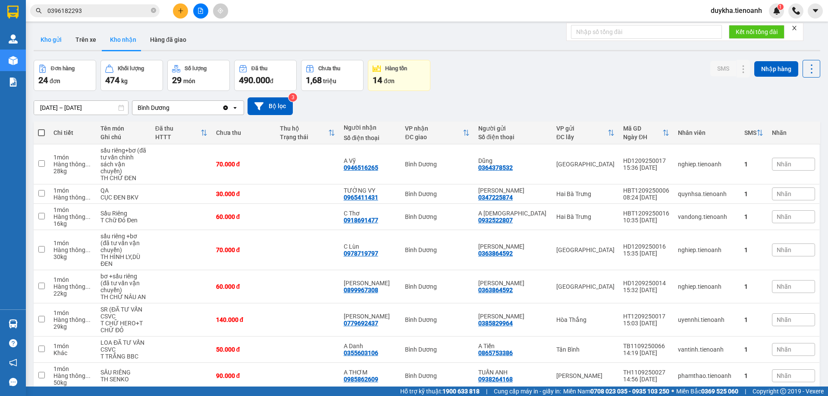
click at [60, 42] on button "Kho gửi" at bounding box center [51, 39] width 35 height 21
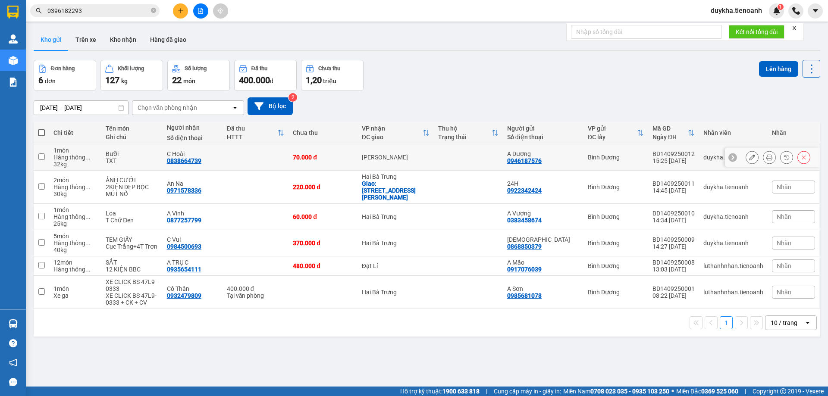
click at [749, 158] on icon at bounding box center [752, 157] width 6 height 6
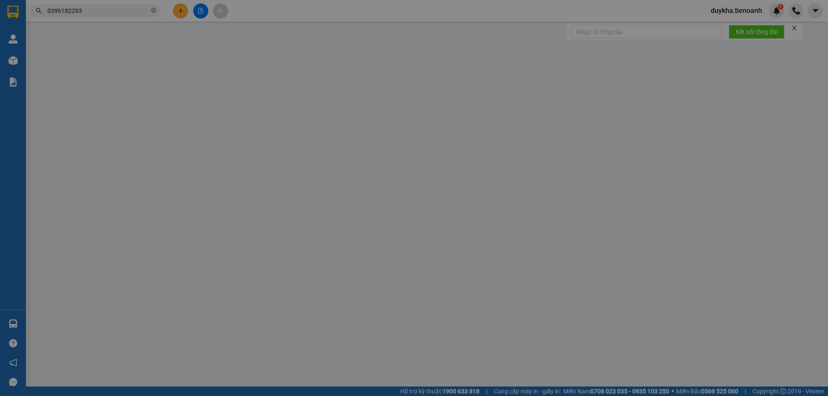
type input "0838664739"
type input "C Hoài"
type input "0946187576"
type input "A Dương"
type input "70.000"
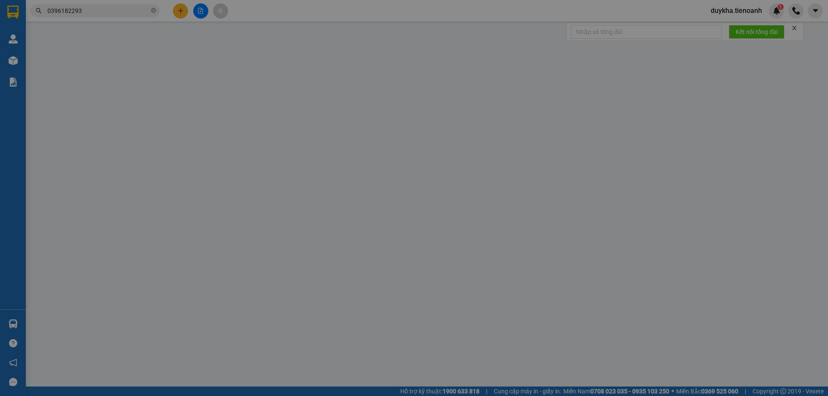
type input "70.000"
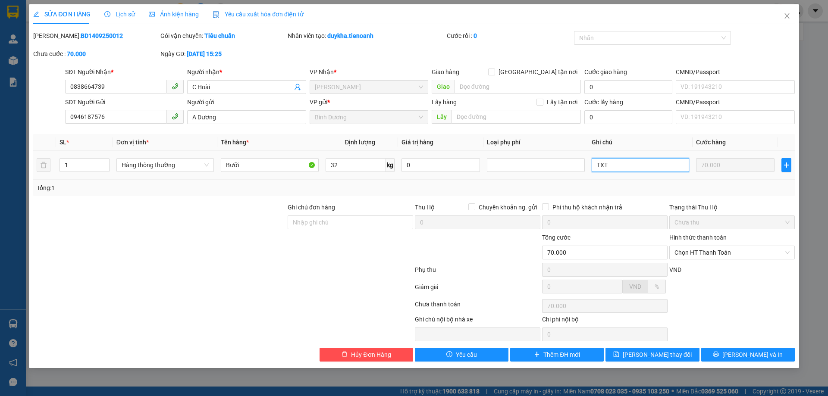
click at [627, 168] on input "TXT" at bounding box center [640, 165] width 97 height 14
type input "TXT BK Dễ vỡ"
click at [663, 355] on span "[PERSON_NAME] thay đổi" at bounding box center [657, 354] width 69 height 9
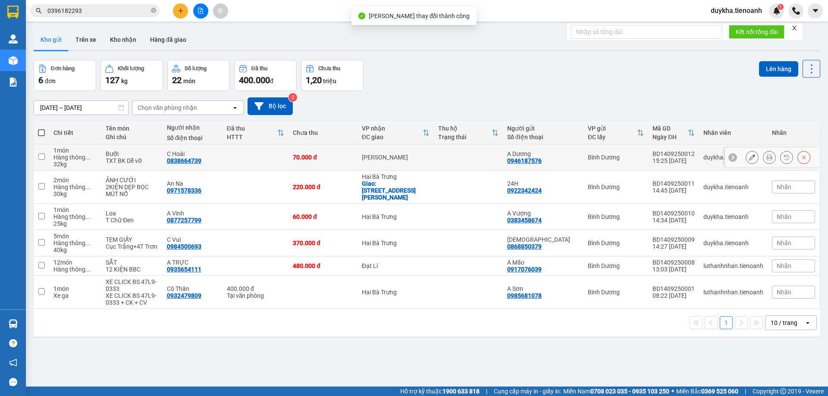
click at [766, 157] on icon at bounding box center [769, 157] width 6 height 6
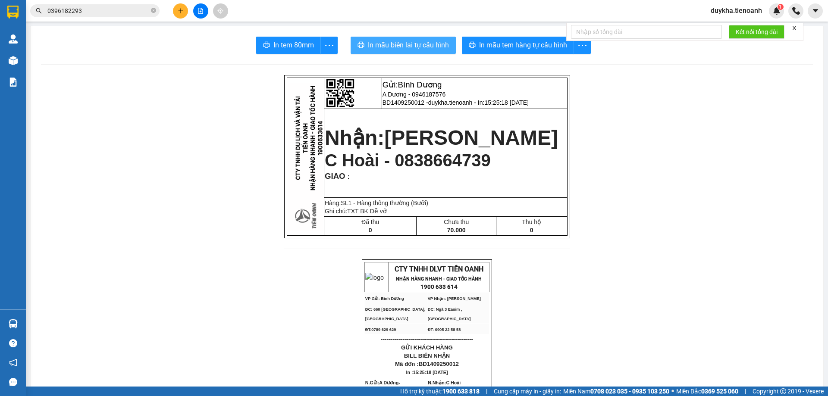
click at [435, 44] on span "In mẫu biên lai tự cấu hình" at bounding box center [408, 45] width 81 height 11
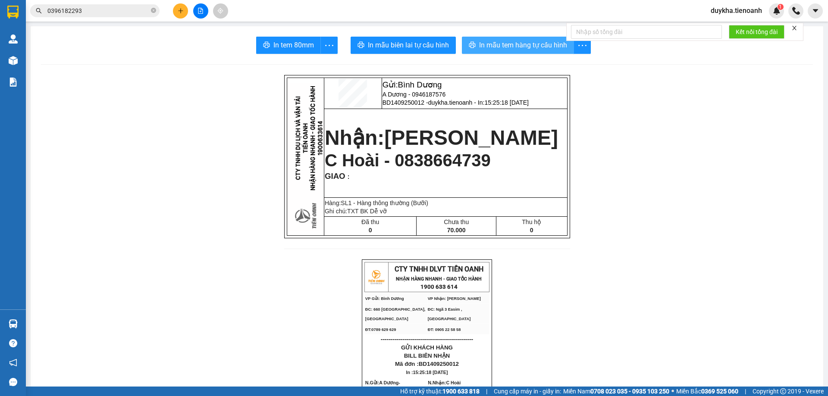
click at [498, 52] on button "In mẫu tem hàng tự cấu hình" at bounding box center [518, 45] width 112 height 17
